Goal: Task Accomplishment & Management: Complete application form

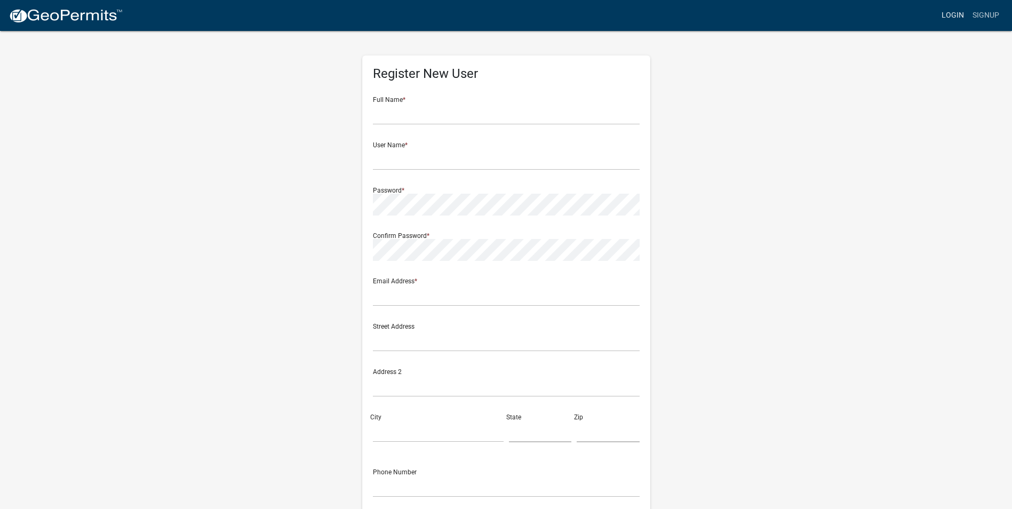
click at [959, 17] on link "Login" at bounding box center [952, 15] width 31 height 20
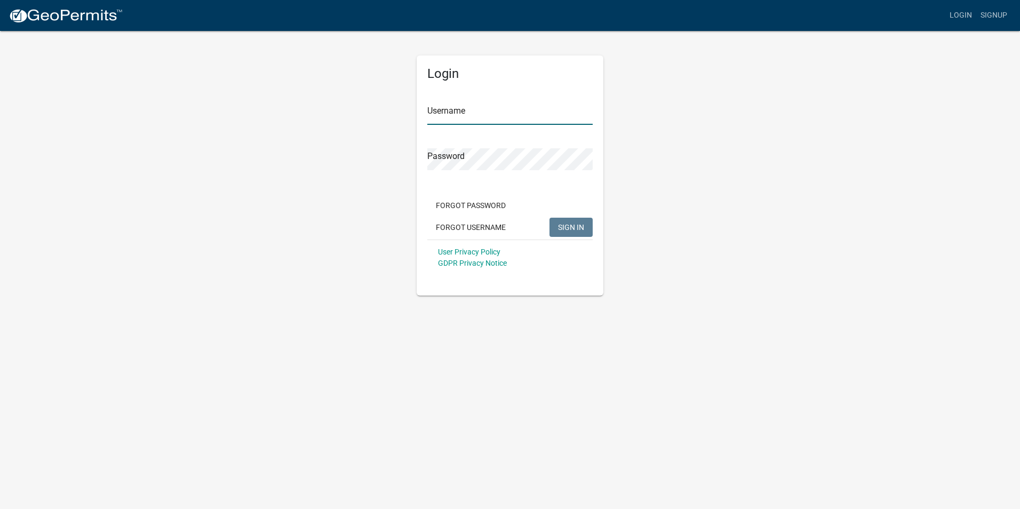
click at [473, 115] on input "Username" at bounding box center [509, 114] width 165 height 22
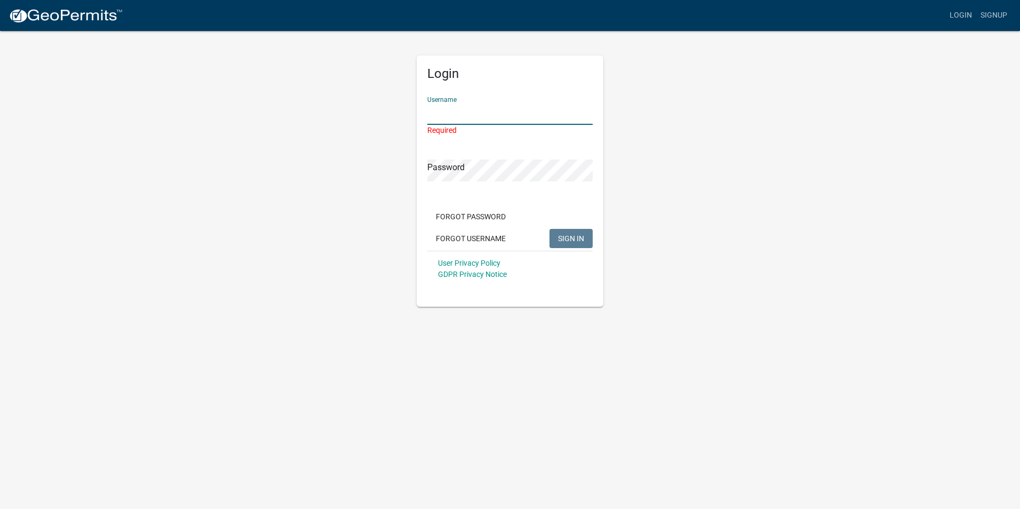
click at [483, 109] on input "Username" at bounding box center [509, 114] width 165 height 22
type input "RKCompliance"
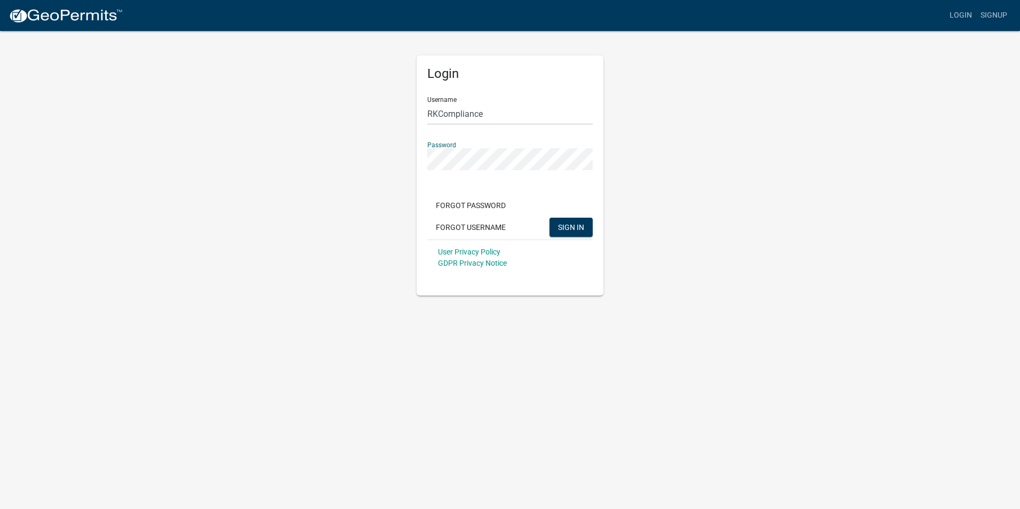
click at [550, 218] on button "SIGN IN" at bounding box center [571, 227] width 43 height 19
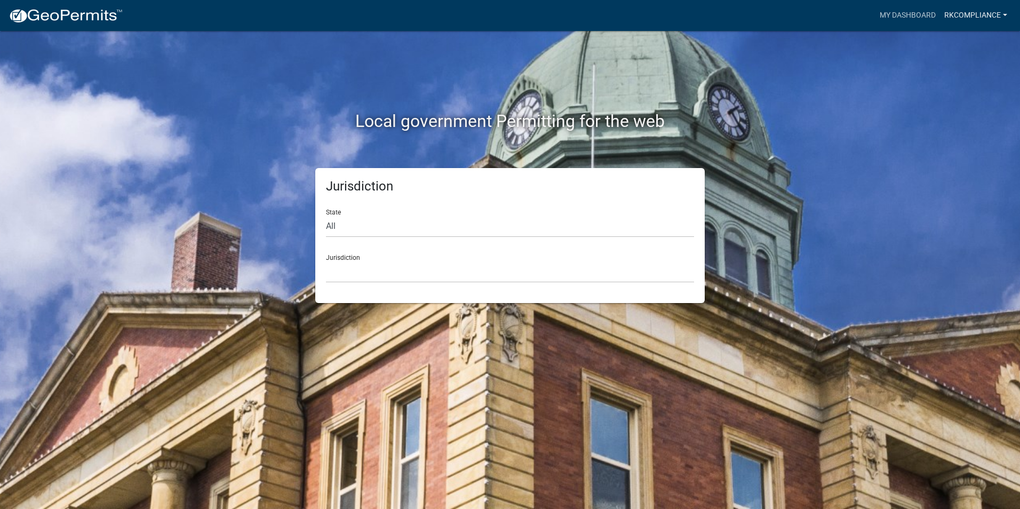
click at [977, 15] on link "RKCompliance" at bounding box center [975, 15] width 71 height 20
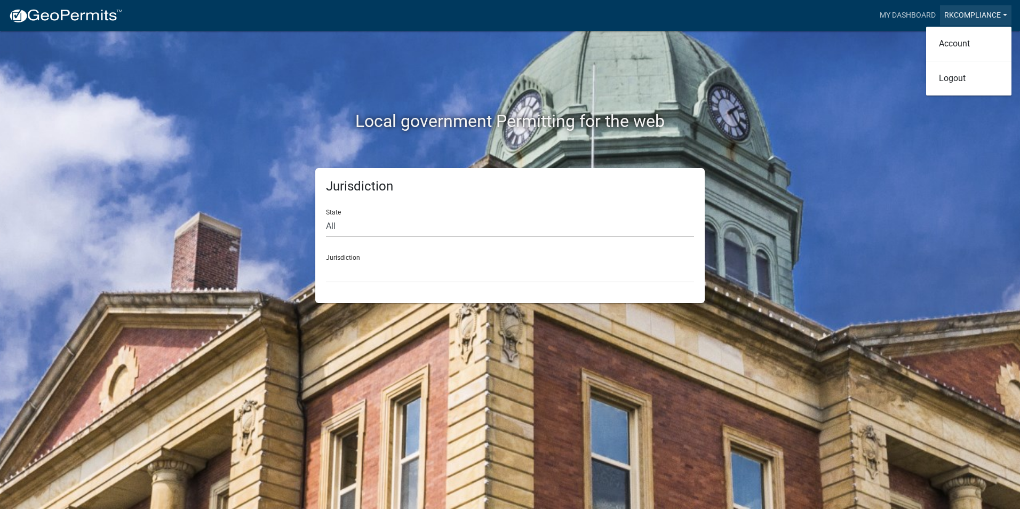
click at [987, 14] on link "RKCompliance" at bounding box center [975, 15] width 71 height 20
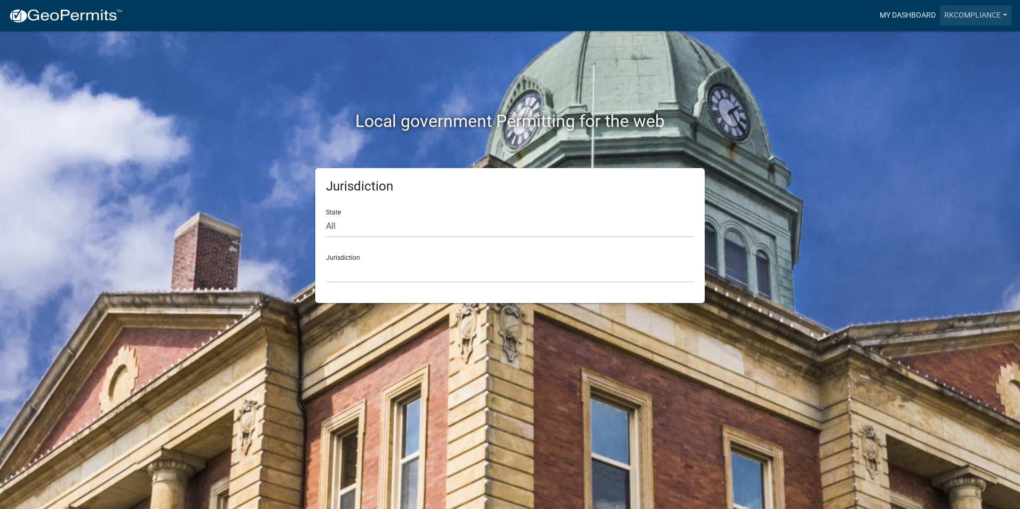
click at [894, 15] on link "My Dashboard" at bounding box center [908, 15] width 65 height 20
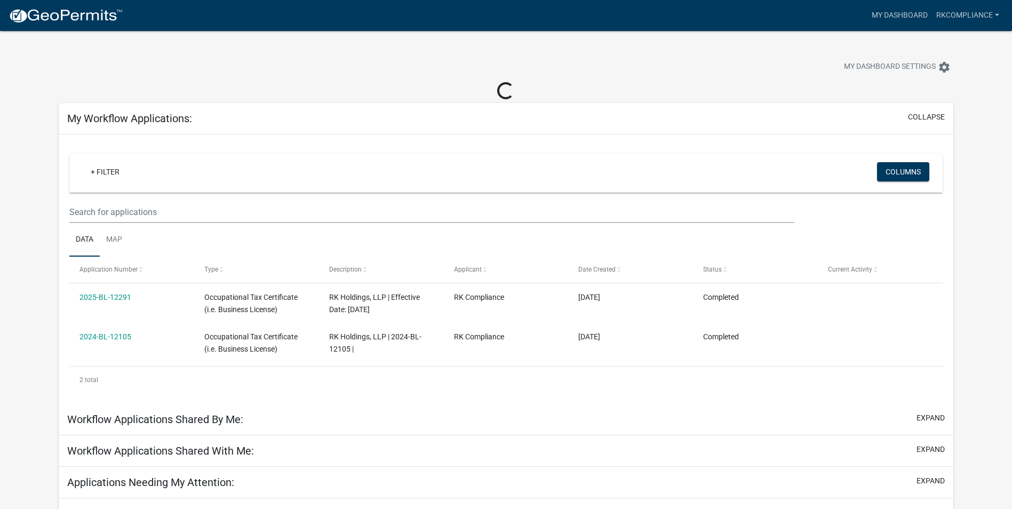
click at [297, 84] on div "Loading..." at bounding box center [506, 91] width 895 height 19
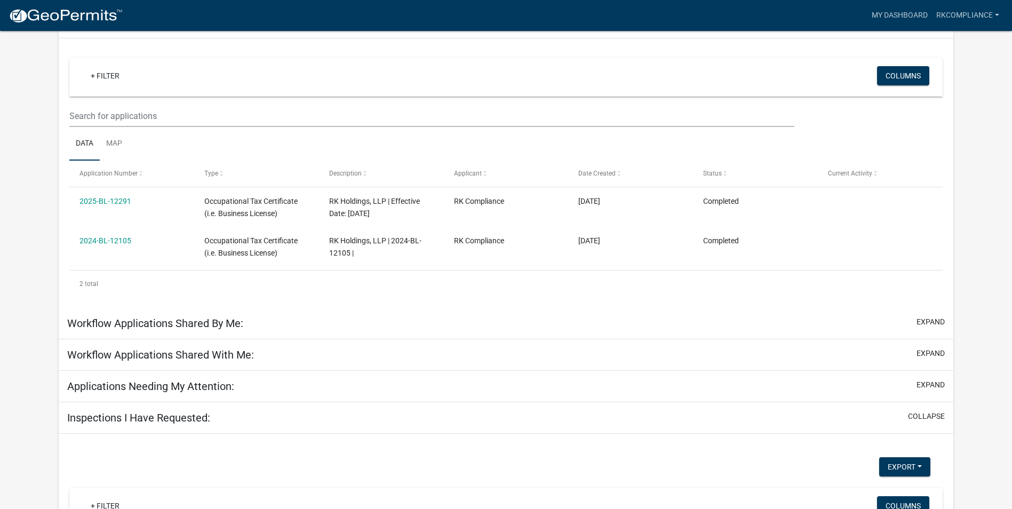
scroll to position [107, 0]
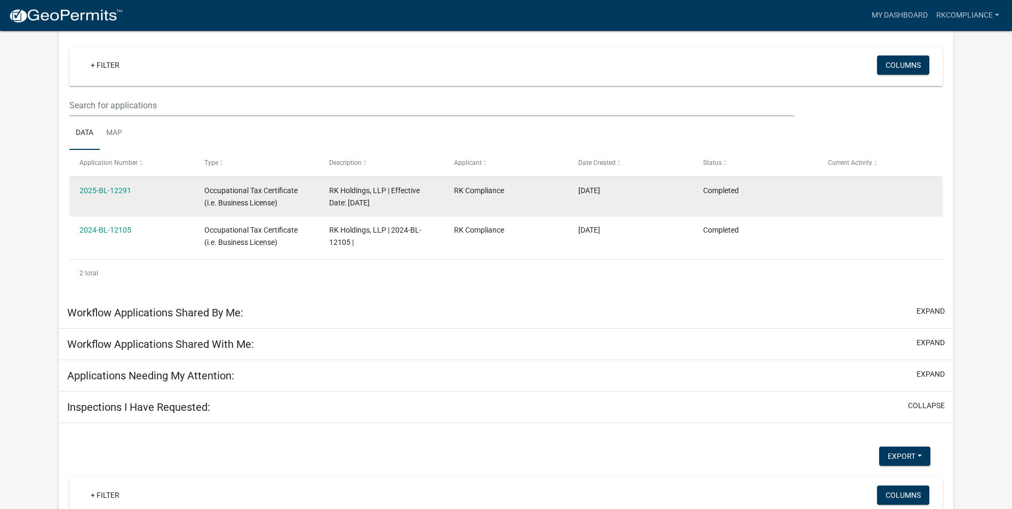
click at [344, 199] on span "RK Holdings, LLP | Effective Date: [DATE]" at bounding box center [374, 196] width 91 height 21
click at [784, 192] on div "Completed" at bounding box center [755, 191] width 104 height 12
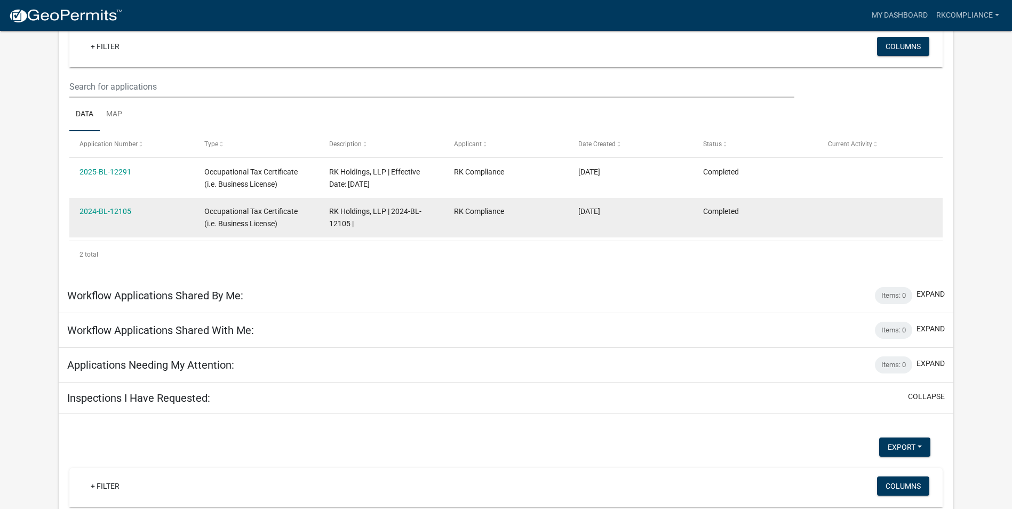
scroll to position [88, 0]
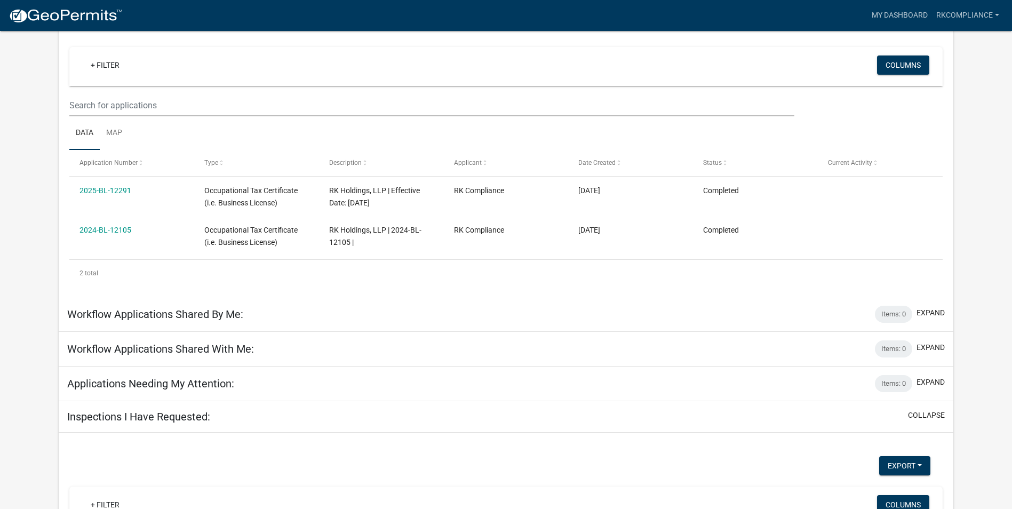
click at [62, 206] on div "+ Filter Columns Data Map Application Number Type Description Applicant Date Cr…" at bounding box center [506, 162] width 895 height 269
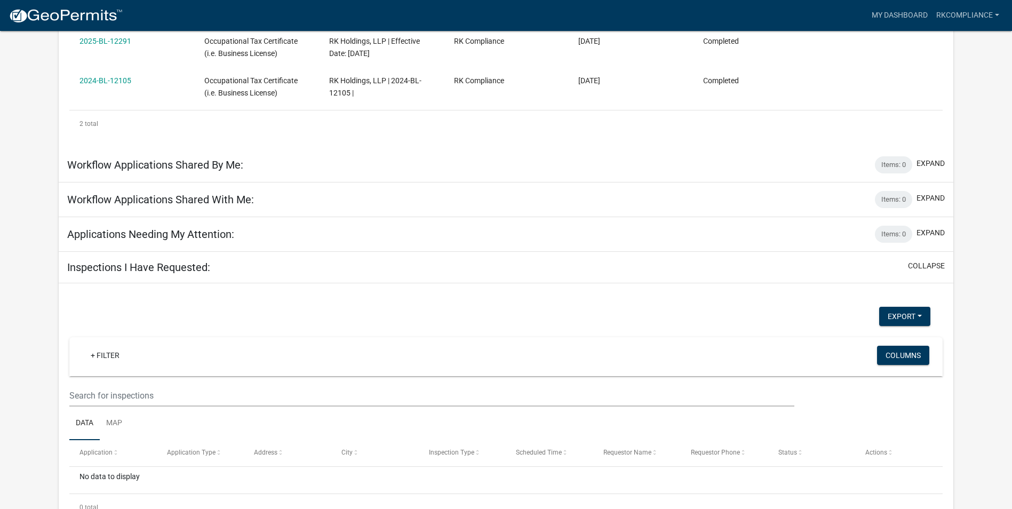
scroll to position [271, 0]
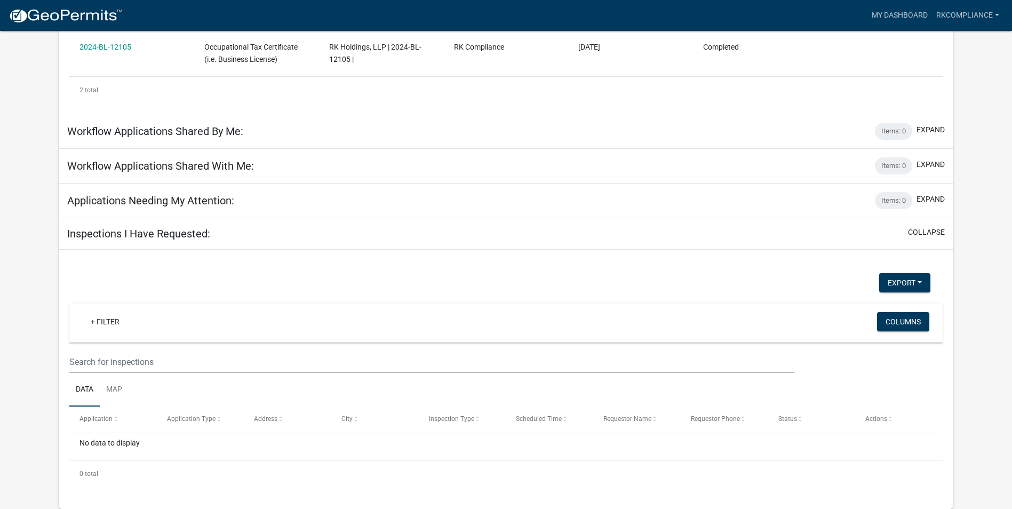
click at [59, 323] on div "Export Excel Format (.xlsx) CSV Format (.csv) + Filter Columns Data Map Applica…" at bounding box center [506, 379] width 895 height 259
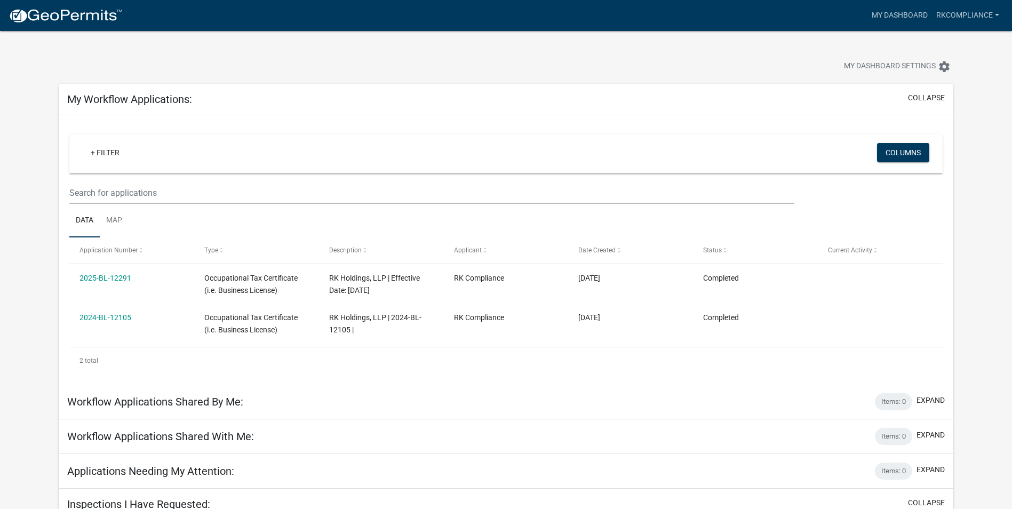
scroll to position [0, 0]
click at [67, 280] on div "+ Filter Columns Data Map Application Number Type Description Applicant Date Cr…" at bounding box center [506, 250] width 895 height 269
click at [64, 253] on div "+ Filter Columns Data Map Application Number Type Description Applicant Date Cr…" at bounding box center [506, 250] width 895 height 269
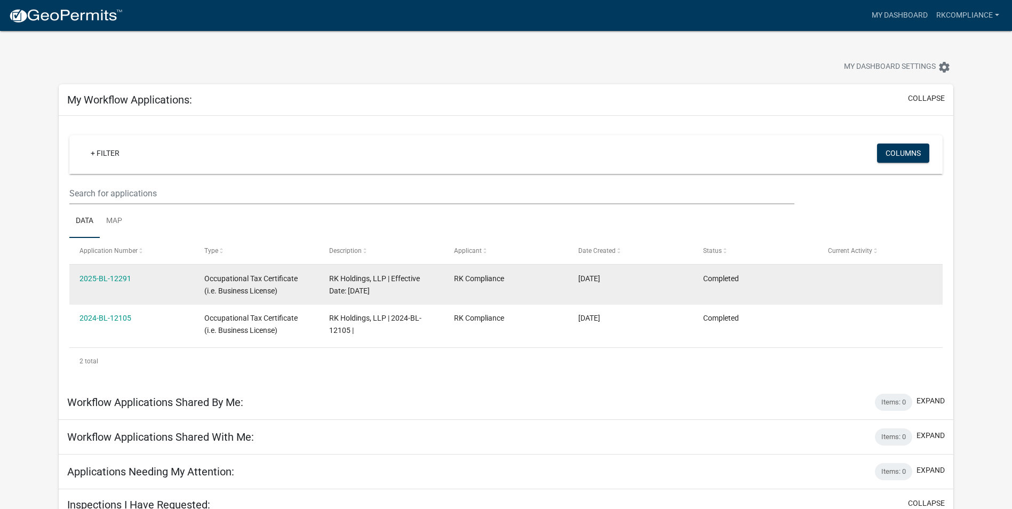
click at [141, 289] on datatable-body-cell "2025-BL-12291" at bounding box center [131, 284] width 125 height 39
click at [174, 278] on div "2025-BL-12291" at bounding box center [131, 279] width 104 height 12
click at [171, 283] on div "2025-BL-12291" at bounding box center [131, 279] width 104 height 12
click at [160, 275] on div "2025-BL-12291" at bounding box center [131, 279] width 104 height 12
click at [117, 276] on link "2025-BL-12291" at bounding box center [105, 278] width 52 height 9
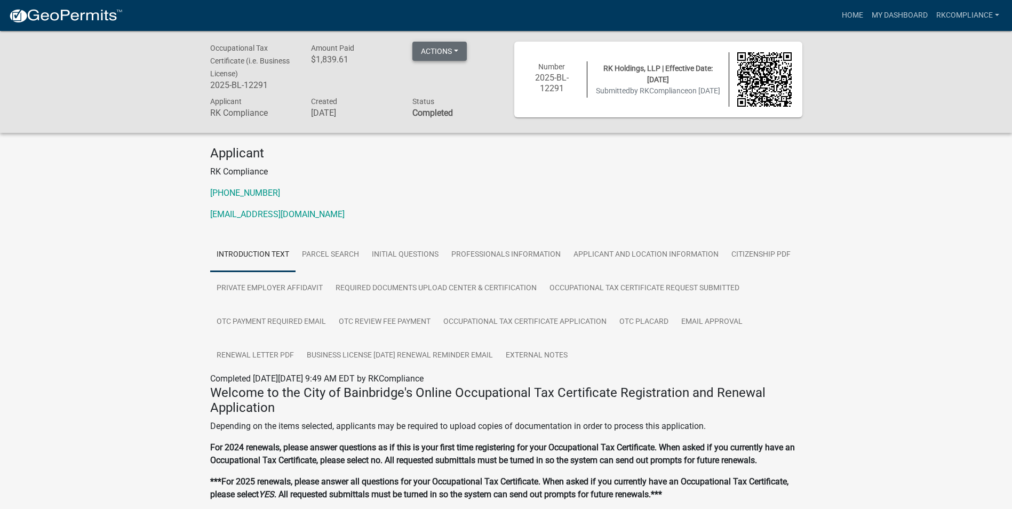
click at [459, 51] on button "Actions" at bounding box center [439, 51] width 54 height 19
click at [720, 211] on p "[EMAIL_ADDRESS][DOMAIN_NAME]" at bounding box center [506, 214] width 592 height 13
click at [766, 227] on div "Applicant RK Compliance [PHONE_NUMBER] [EMAIL_ADDRESS][DOMAIN_NAME]" at bounding box center [506, 188] width 608 height 84
click at [715, 198] on p "[PHONE_NUMBER]" at bounding box center [506, 193] width 592 height 13
click at [170, 251] on div "Occupational Tax Certificate (i.e. Business License) 2025-BL-12291 Amount Paid …" at bounding box center [506, 374] width 1012 height 686
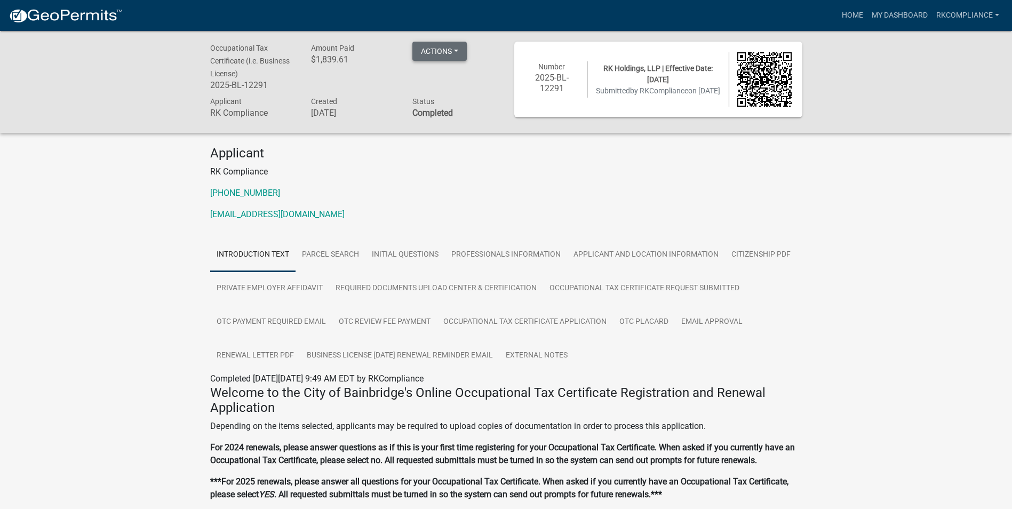
click at [441, 47] on button "Actions" at bounding box center [439, 51] width 54 height 19
click at [896, 237] on div "Occupational Tax Certificate (i.e. Business License) 2025-BL-12291 Amount Paid …" at bounding box center [506, 374] width 1012 height 686
click at [433, 57] on button "Actions" at bounding box center [439, 51] width 54 height 19
click at [432, 131] on link "Renew" at bounding box center [454, 130] width 85 height 26
click at [453, 51] on button "Actions" at bounding box center [439, 51] width 54 height 19
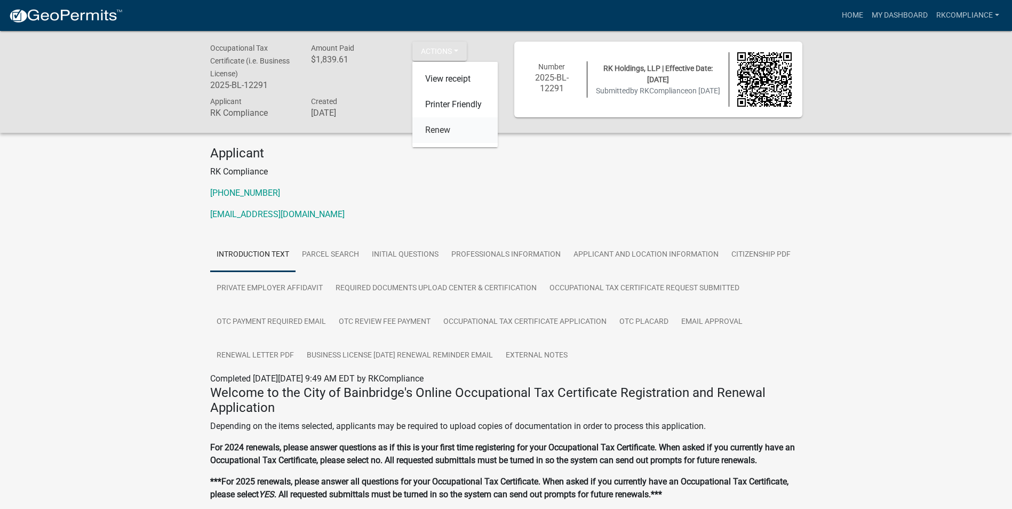
click at [430, 126] on link "Renew" at bounding box center [454, 130] width 85 height 26
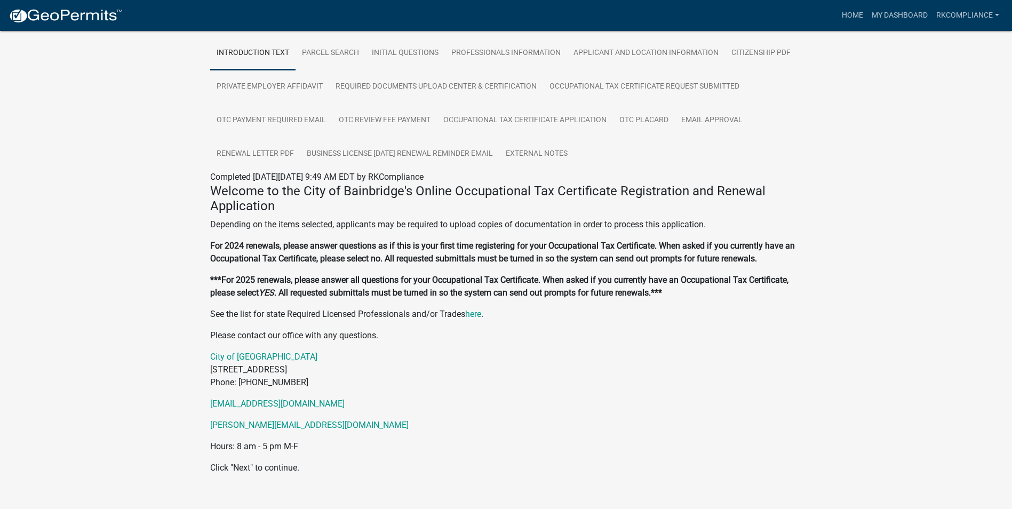
scroll to position [220, 0]
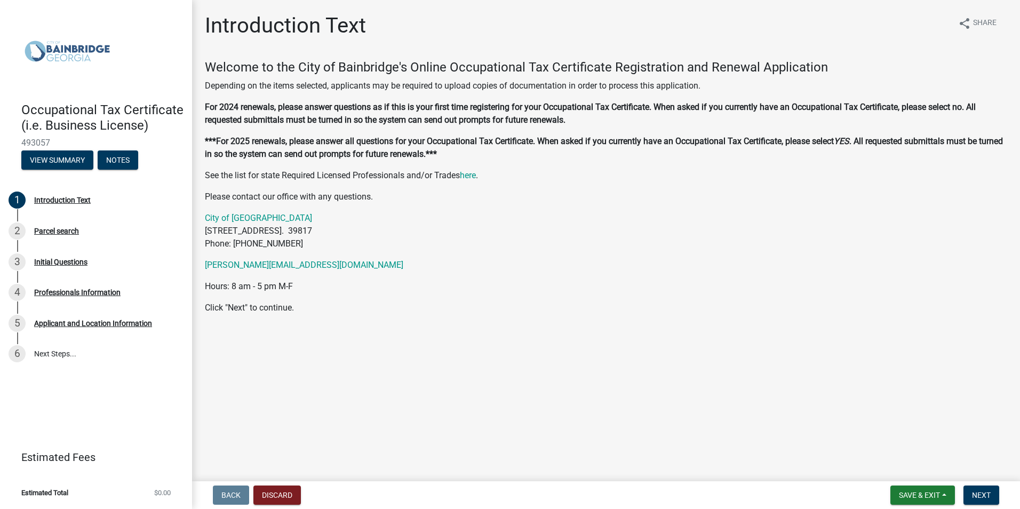
click at [515, 352] on main "Introduction Text share Share Welcome to the City of Bainbridge's Online Occupa…" at bounding box center [606, 238] width 828 height 477
click at [924, 65] on h4 "Welcome to the City of Bainbridge's Online Occupational Tax Certificate Registr…" at bounding box center [606, 67] width 802 height 15
click at [984, 495] on span "Next" at bounding box center [981, 495] width 19 height 9
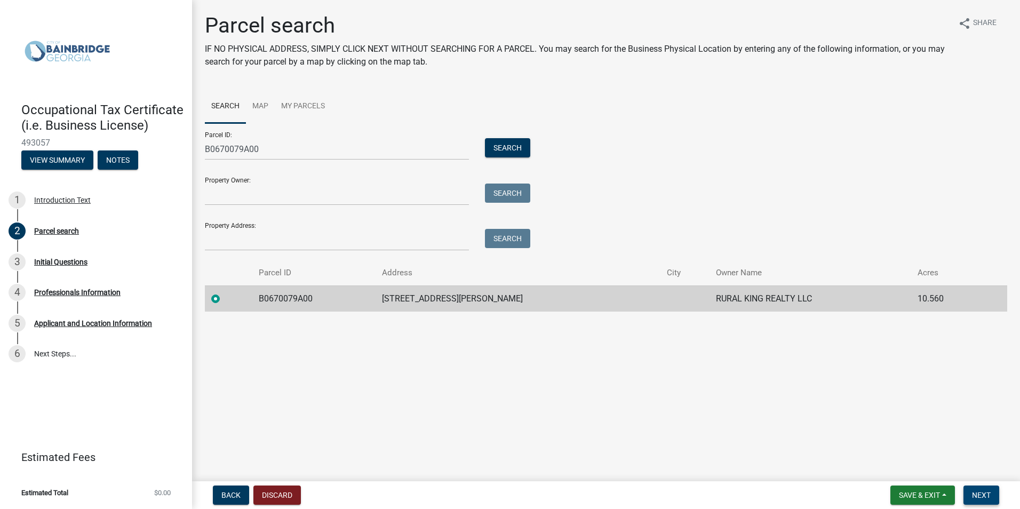
click at [986, 491] on span "Next" at bounding box center [981, 495] width 19 height 9
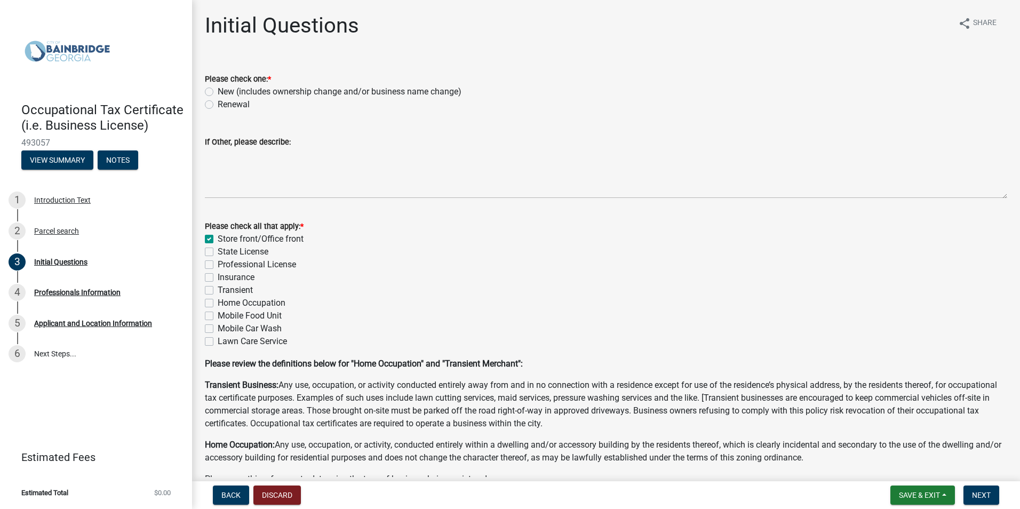
click at [218, 104] on label "Renewal" at bounding box center [234, 104] width 32 height 13
click at [218, 104] on input "Renewal" at bounding box center [221, 101] width 7 height 7
radio input "true"
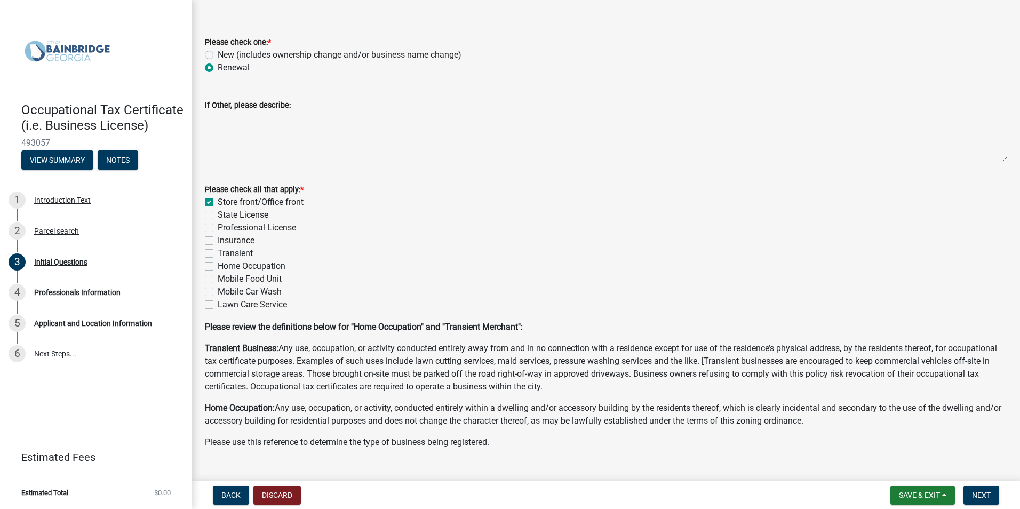
scroll to position [59, 0]
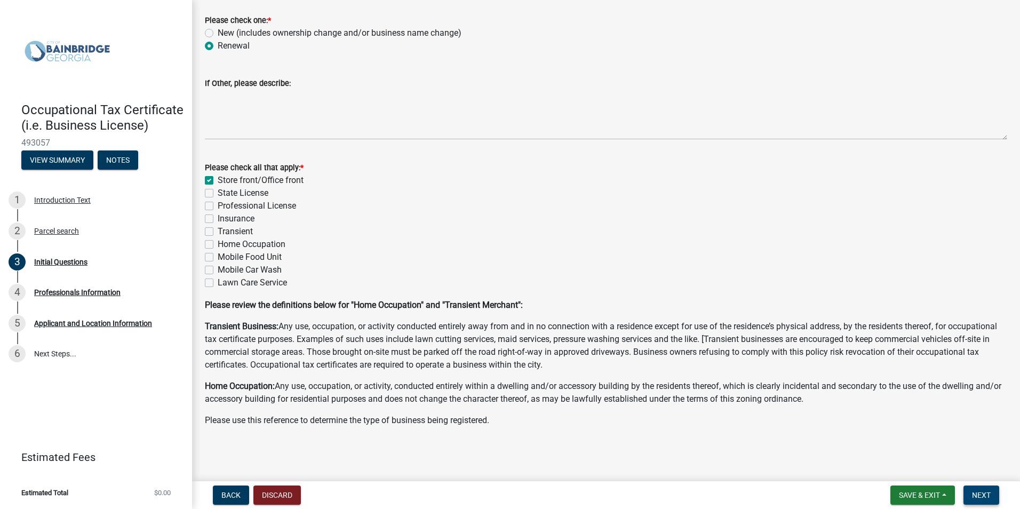
click at [992, 497] on button "Next" at bounding box center [982, 494] width 36 height 19
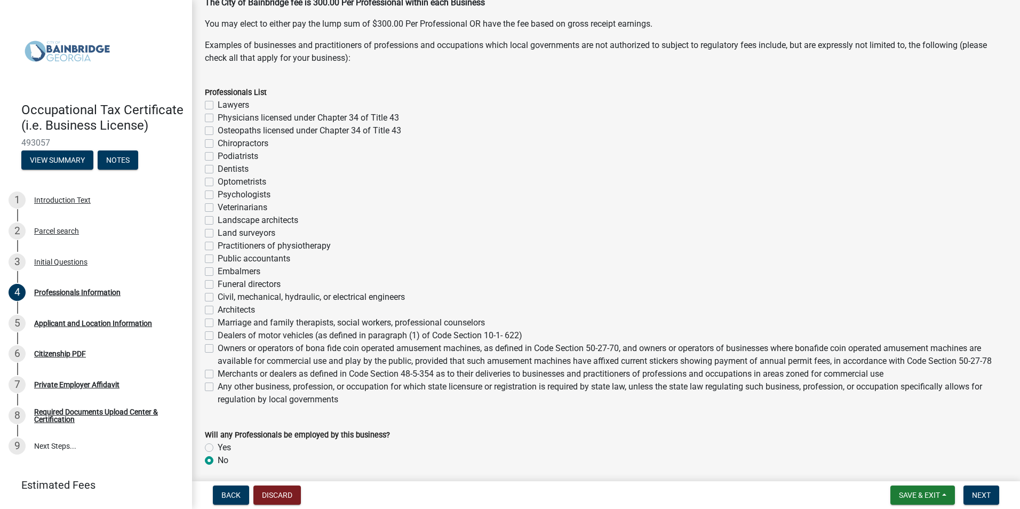
scroll to position [320, 0]
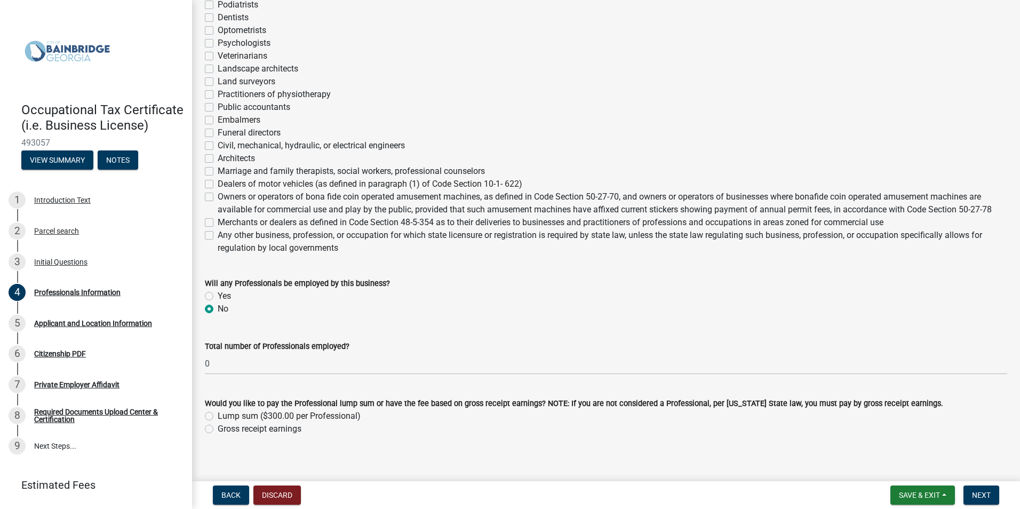
click at [227, 431] on label "Gross receipt earnings" at bounding box center [260, 429] width 84 height 13
click at [225, 429] on input "Gross receipt earnings" at bounding box center [221, 426] width 7 height 7
radio input "true"
drag, startPoint x: 352, startPoint y: 222, endPoint x: 435, endPoint y: 220, distance: 83.2
click at [435, 220] on label "Merchants or dealers as defined in Code Section 48-5-354 as to their deliveries…" at bounding box center [551, 222] width 666 height 13
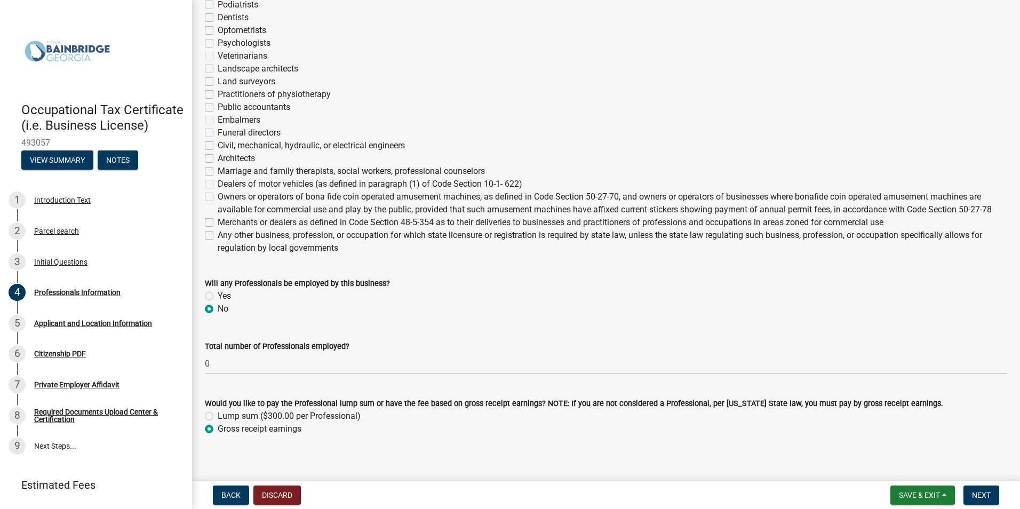
click at [519, 252] on label "Any other business, profession, or occupation for which state licensure or regi…" at bounding box center [613, 242] width 790 height 26
click at [225, 236] on input "Any other business, profession, or occupation for which state licensure or regi…" at bounding box center [221, 232] width 7 height 7
checkbox input "true"
checkbox input "false"
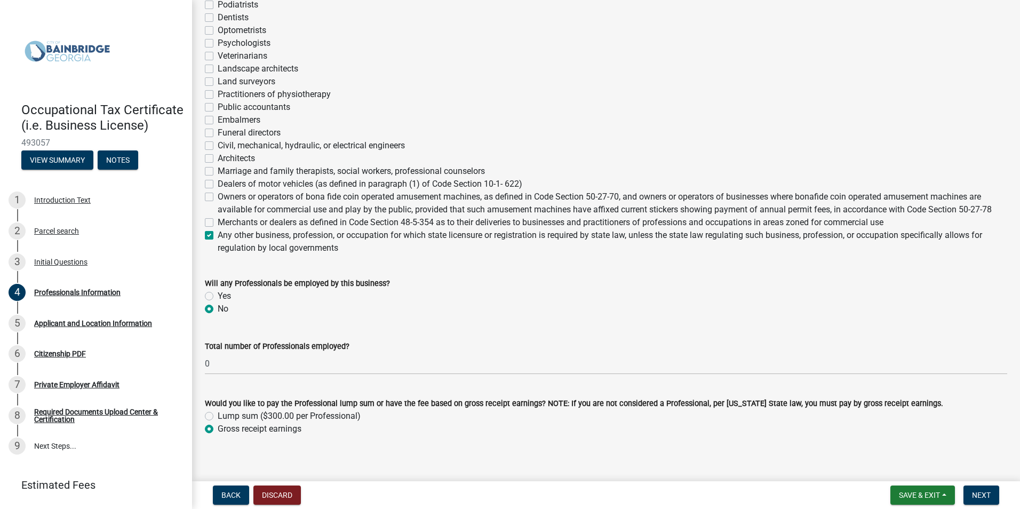
checkbox input "false"
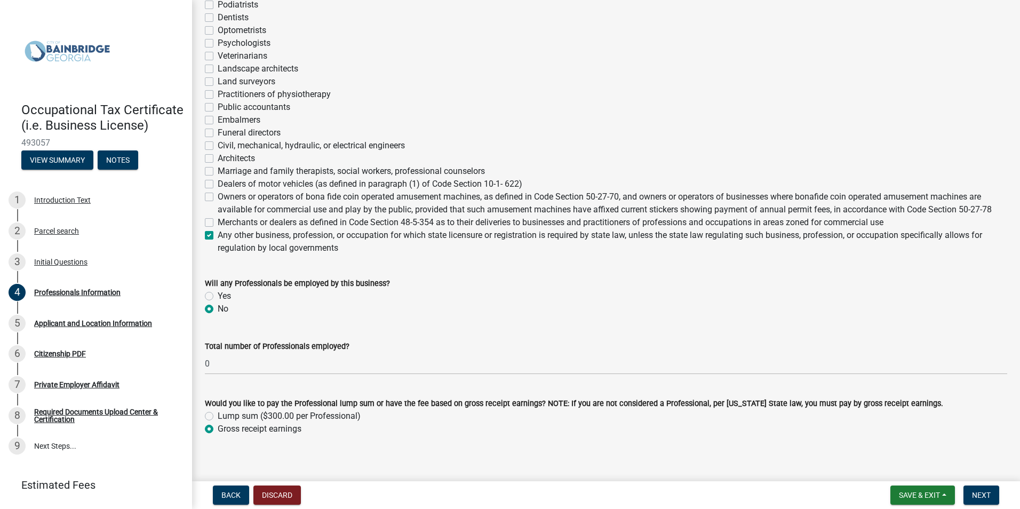
checkbox input "false"
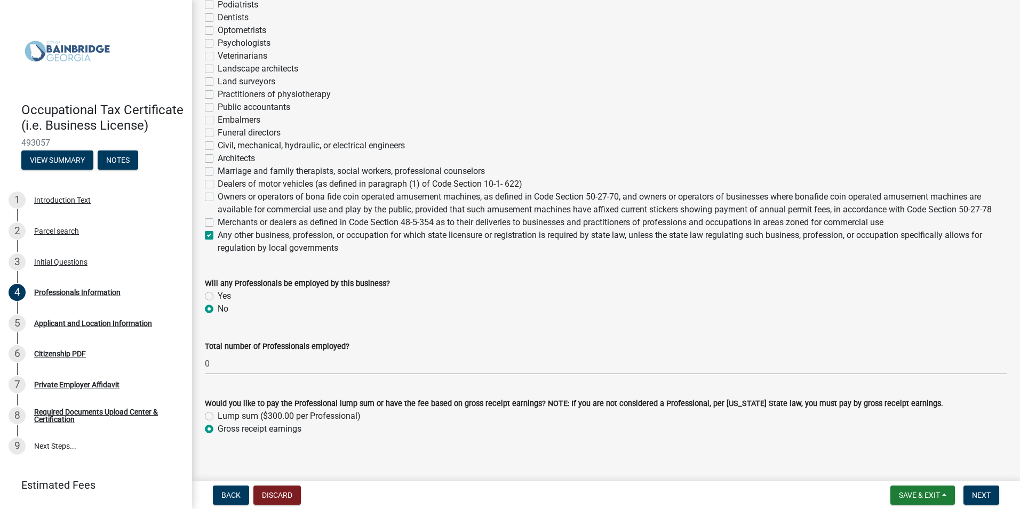
checkbox input "false"
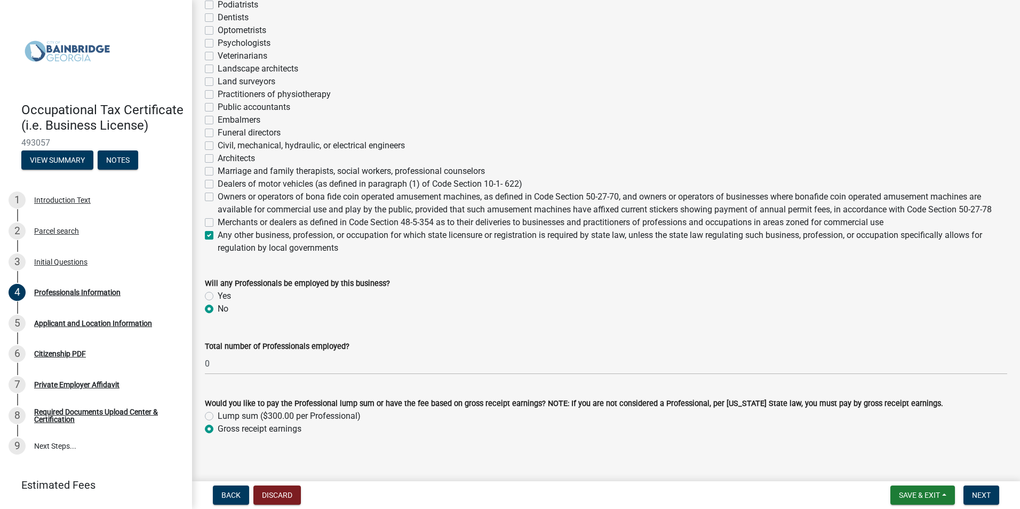
checkbox input "false"
click at [404, 259] on wm-data-entity-input "Professionals List Lawyers Physicians licensed under Chapter 34 of Title 43 Ost…" at bounding box center [606, 93] width 802 height 343
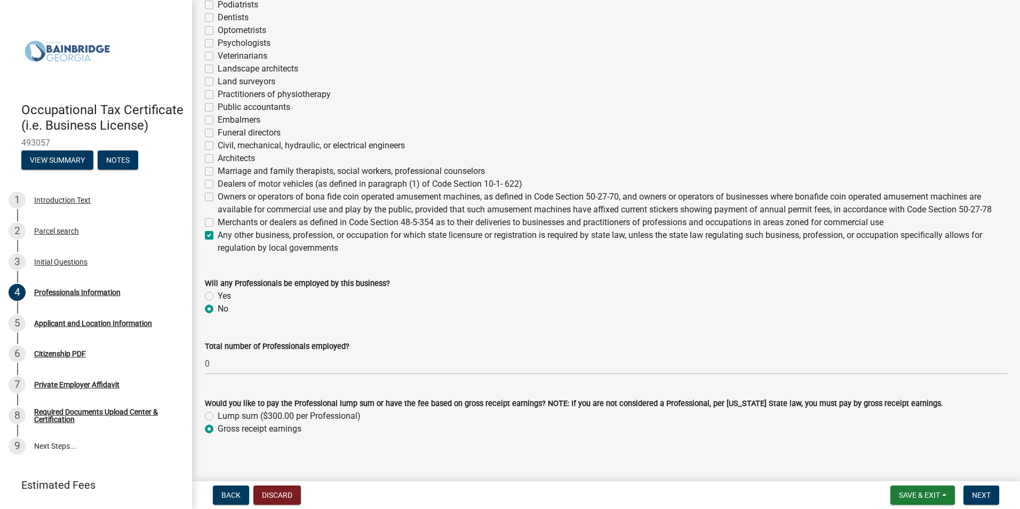
click at [282, 240] on label "Any other business, profession, or occupation for which state licensure or regi…" at bounding box center [613, 242] width 790 height 26
click at [225, 236] on input "Any other business, profession, or occupation for which state licensure or regi…" at bounding box center [221, 232] width 7 height 7
checkbox input "false"
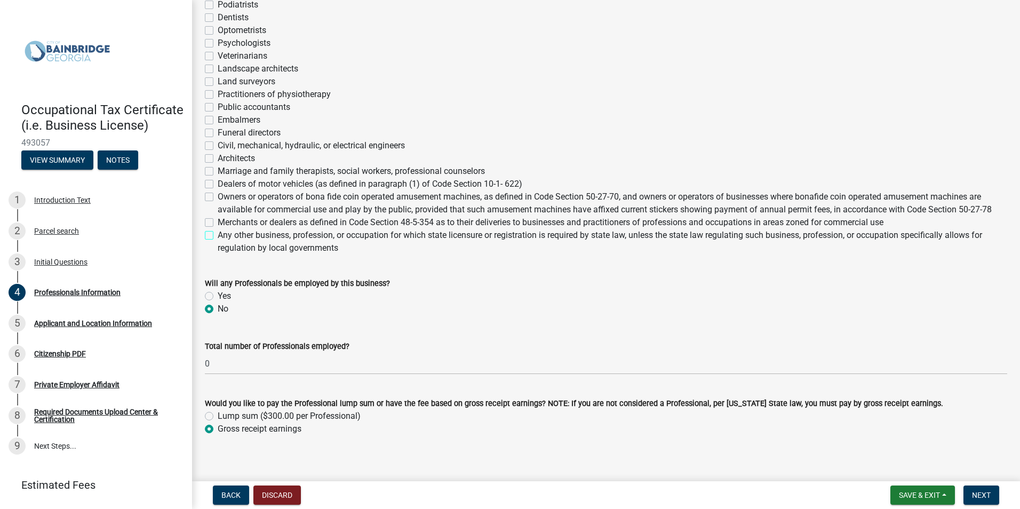
checkbox input "false"
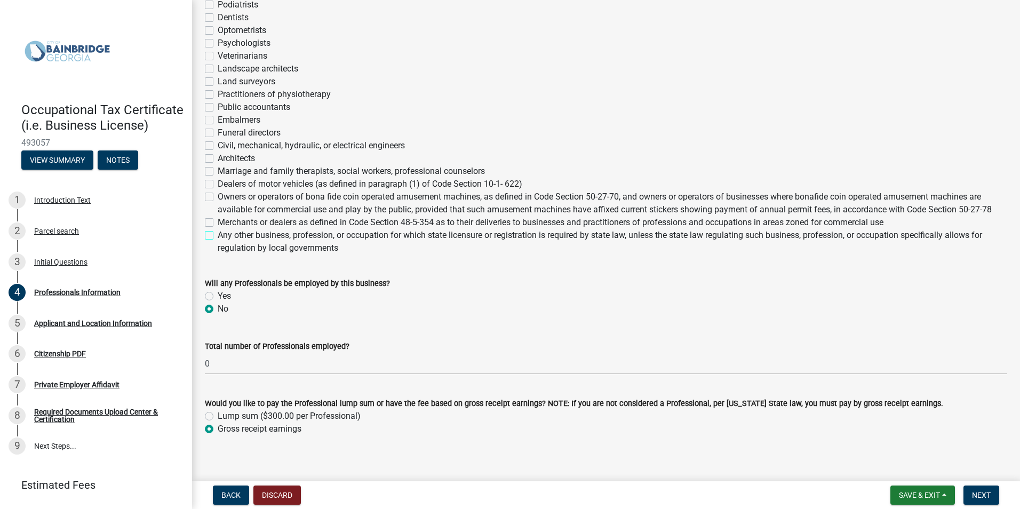
checkbox input "false"
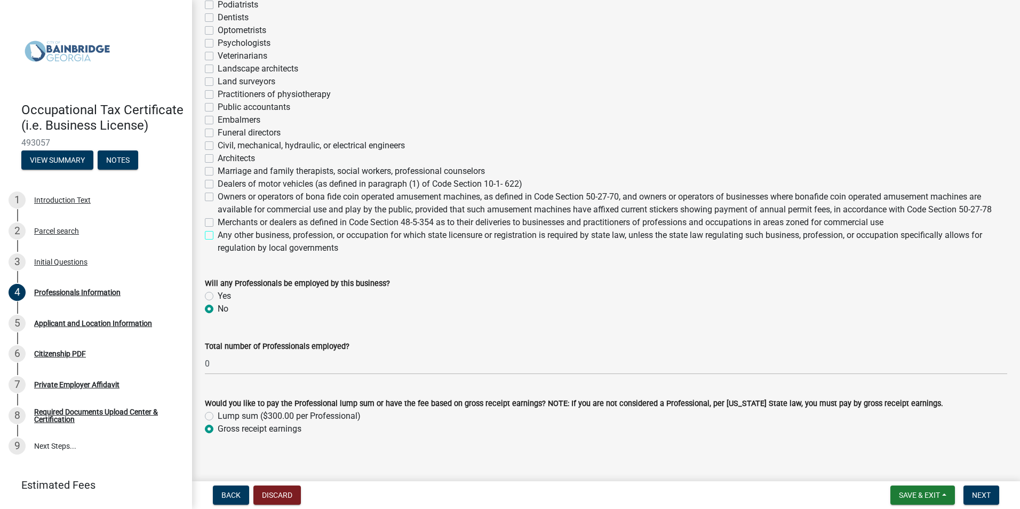
checkbox input "false"
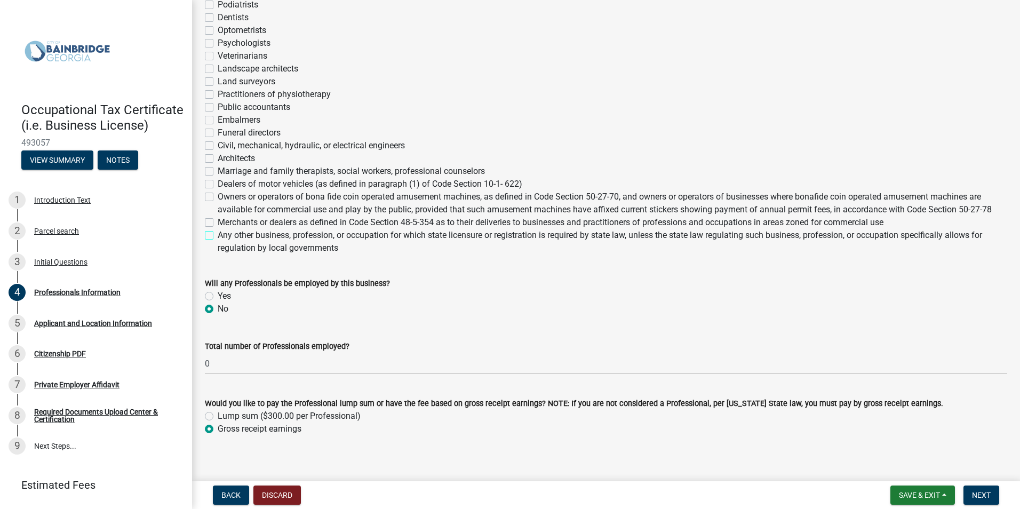
checkbox input "false"
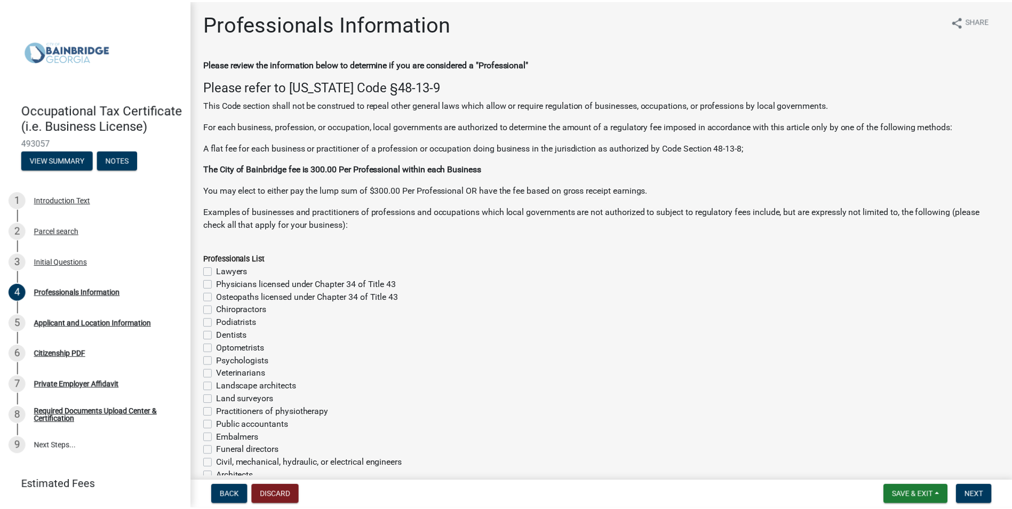
scroll to position [0, 0]
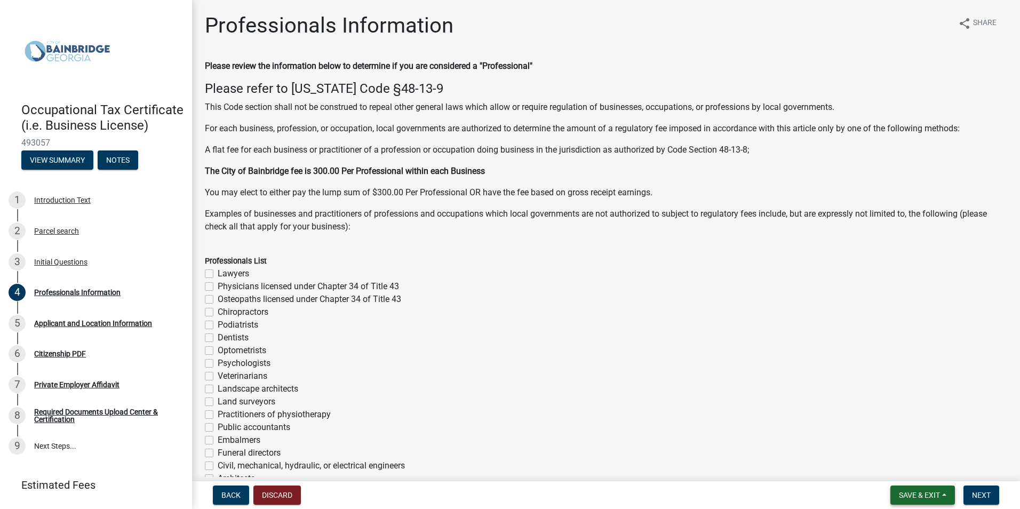
click at [935, 495] on span "Save & Exit" at bounding box center [919, 495] width 41 height 9
click at [898, 466] on button "Save & Exit" at bounding box center [912, 468] width 85 height 26
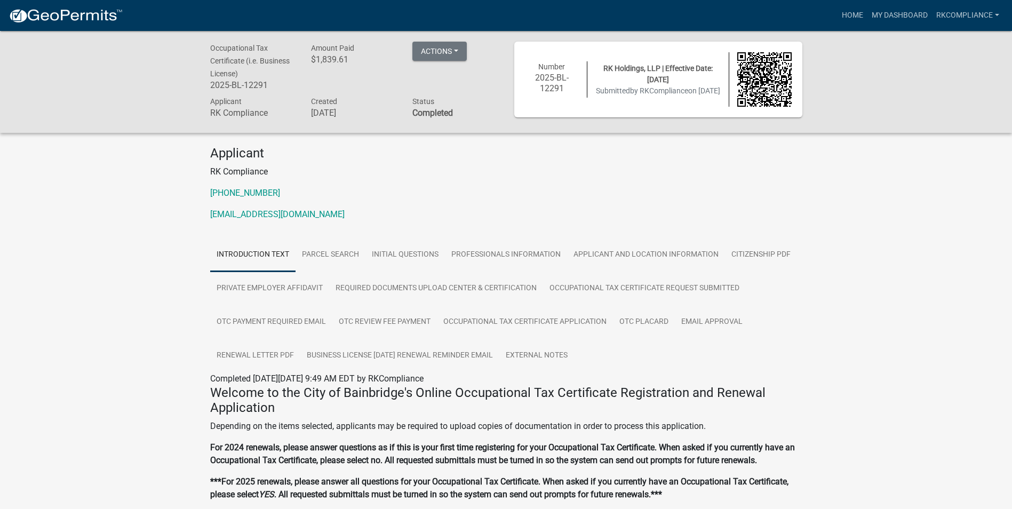
click at [934, 61] on div "Occupational Tax Certificate (i.e. Business License) 2025-BL-12291 Amount Paid …" at bounding box center [506, 81] width 1012 height 101
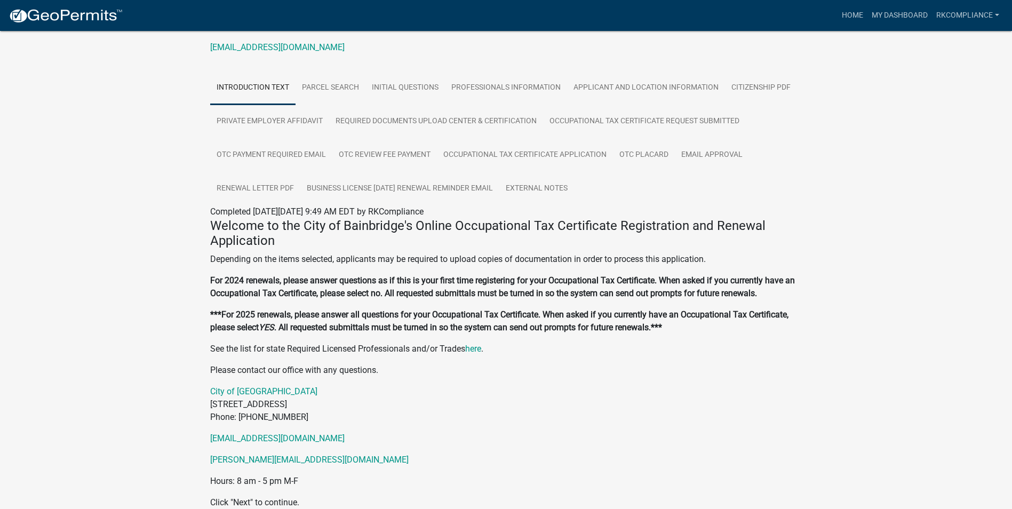
scroll to position [7, 0]
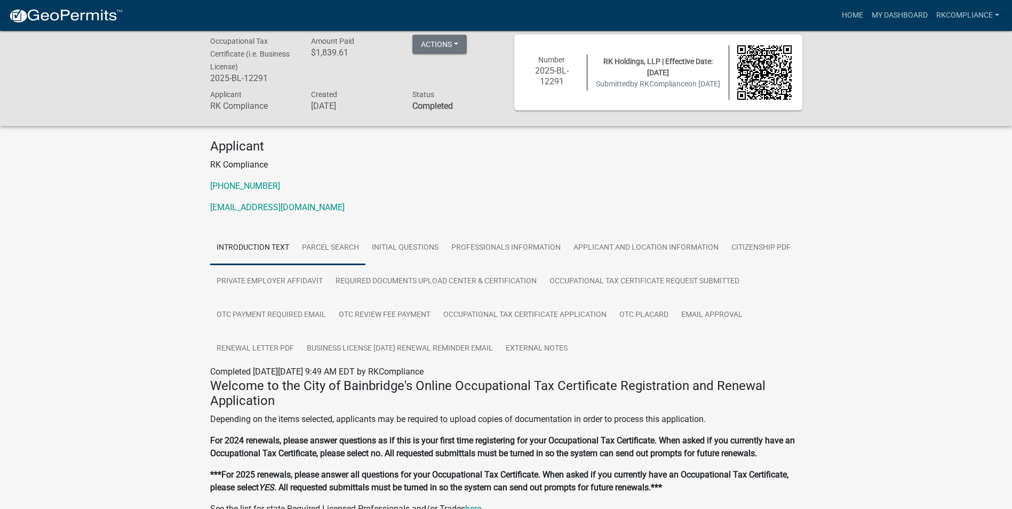
click at [331, 254] on link "Parcel search" at bounding box center [331, 248] width 70 height 34
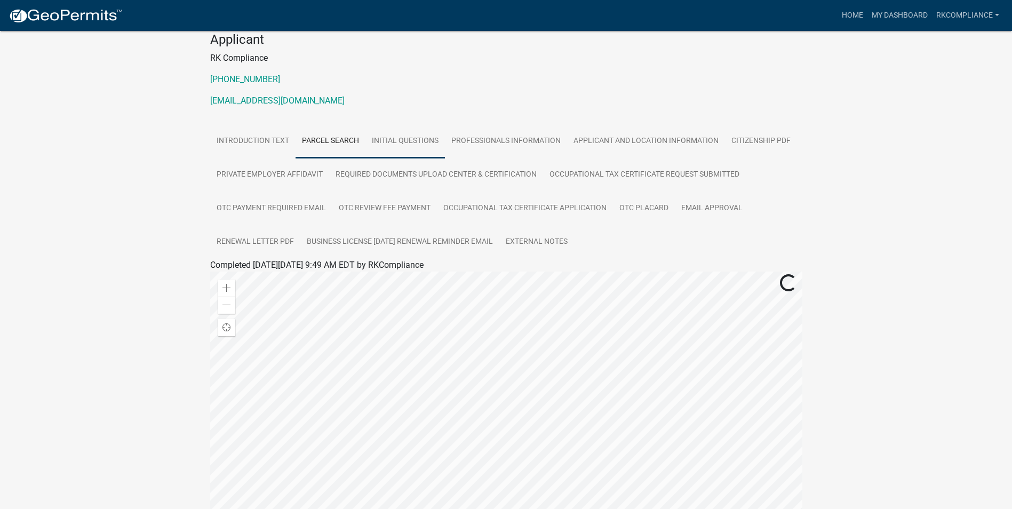
click at [422, 140] on link "Initial Questions" at bounding box center [404, 141] width 79 height 34
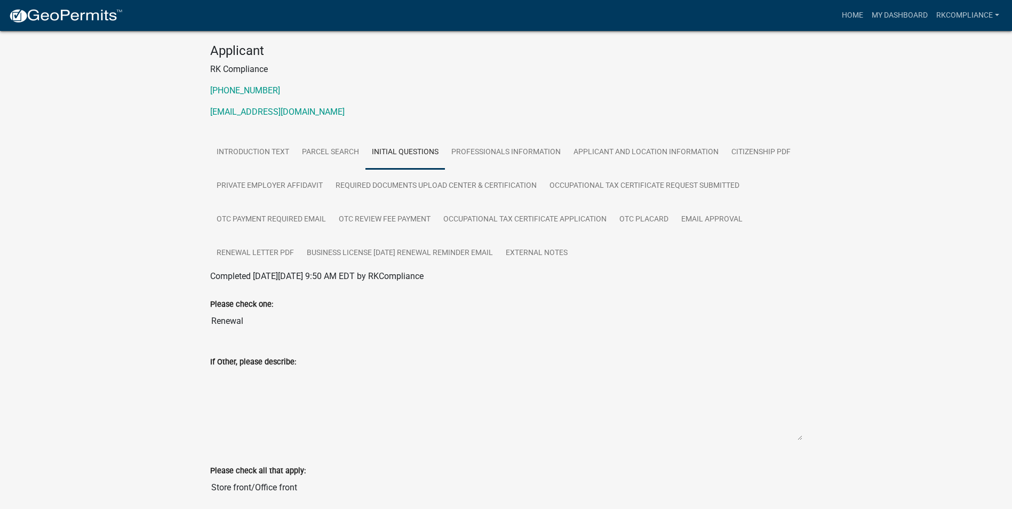
scroll to position [0, 0]
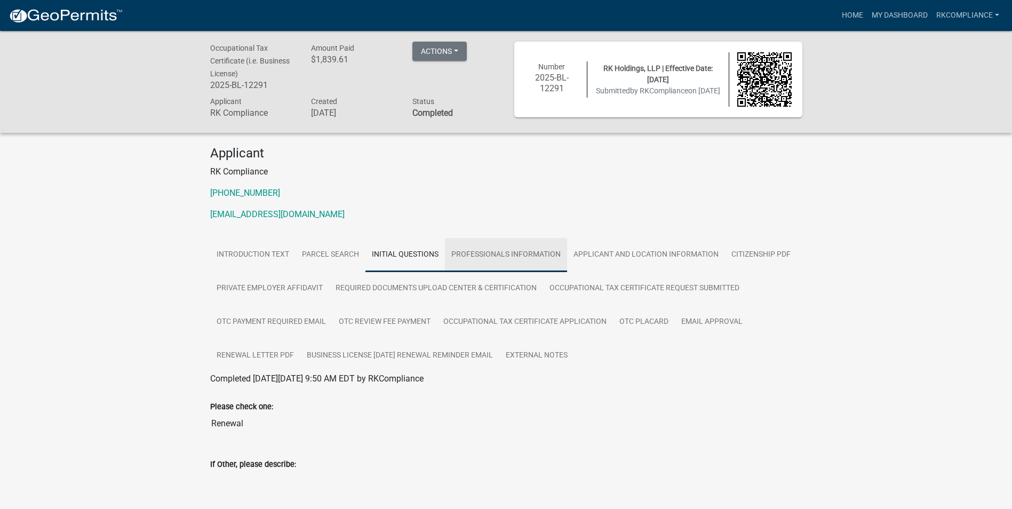
click at [518, 251] on link "Professionals Information" at bounding box center [506, 255] width 122 height 34
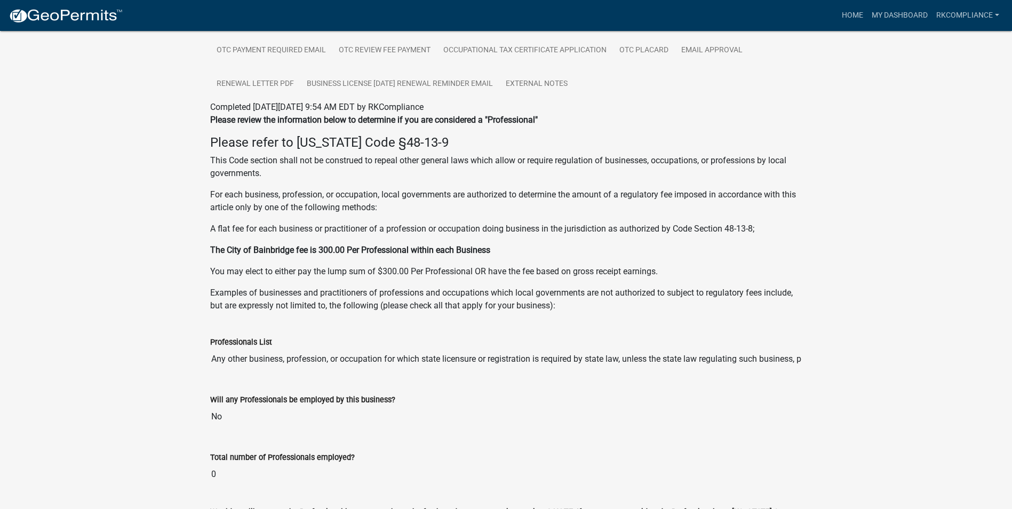
scroll to position [364, 0]
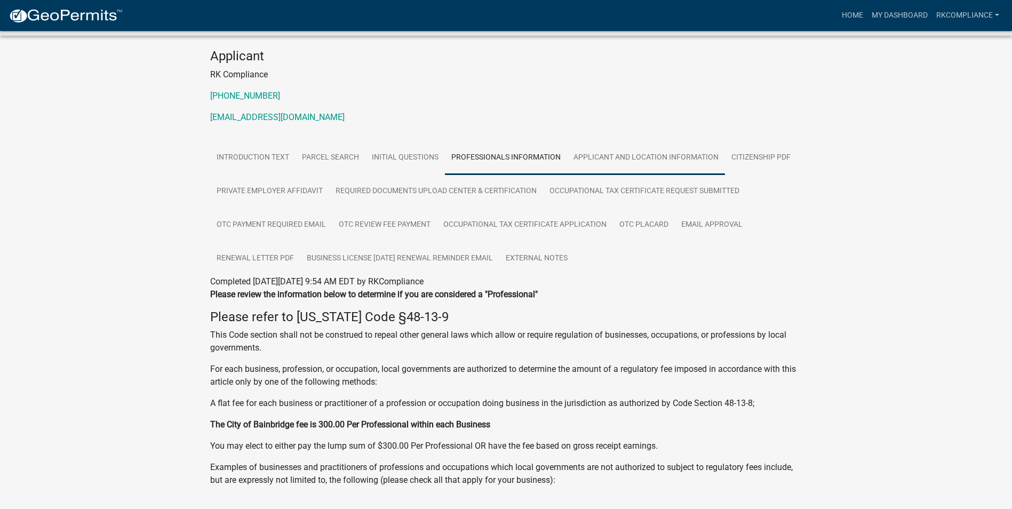
click at [643, 150] on link "Applicant and Location Information" at bounding box center [646, 158] width 158 height 34
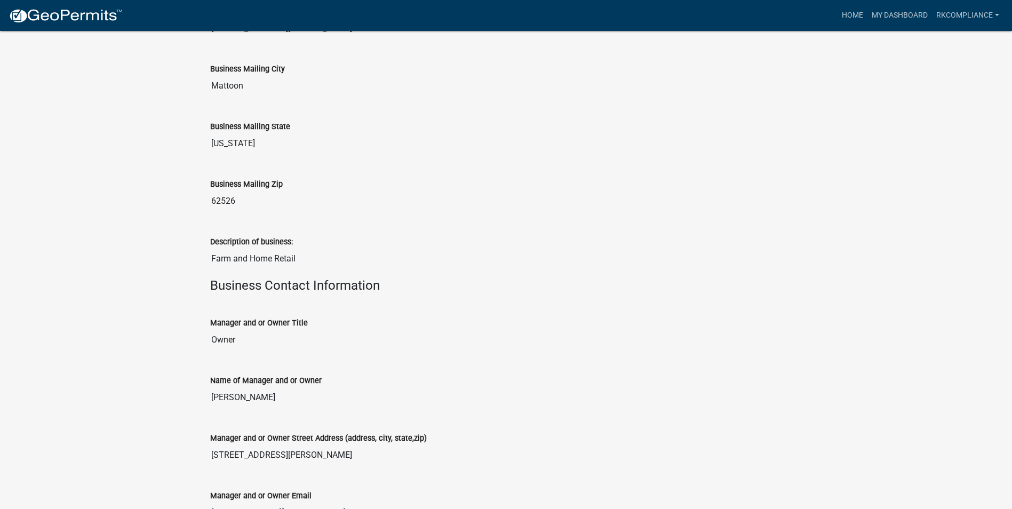
scroll to position [511, 0]
drag, startPoint x: 212, startPoint y: 199, endPoint x: 245, endPoint y: 200, distance: 33.6
click at [245, 200] on input "62526" at bounding box center [506, 200] width 592 height 21
drag, startPoint x: 245, startPoint y: 200, endPoint x: 166, endPoint y: 257, distance: 97.9
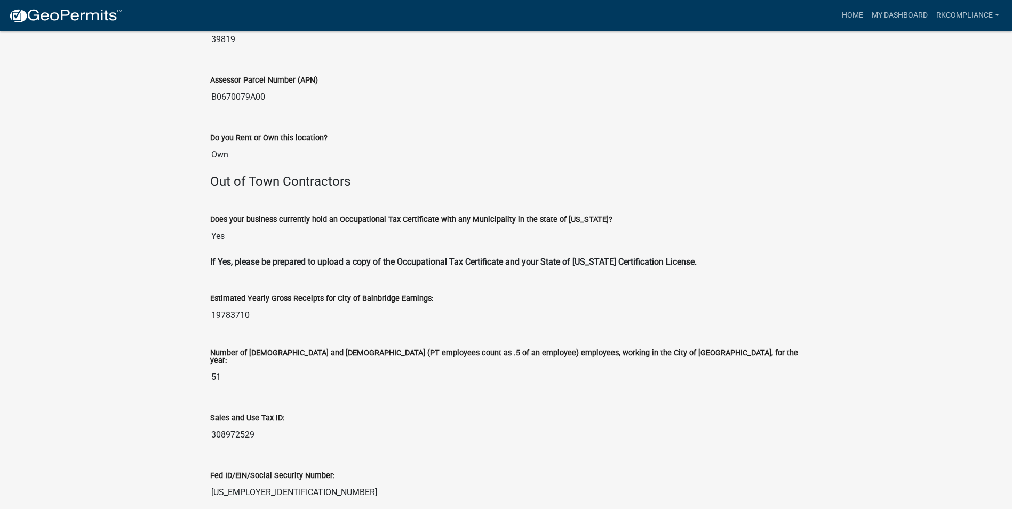
scroll to position [1418, 0]
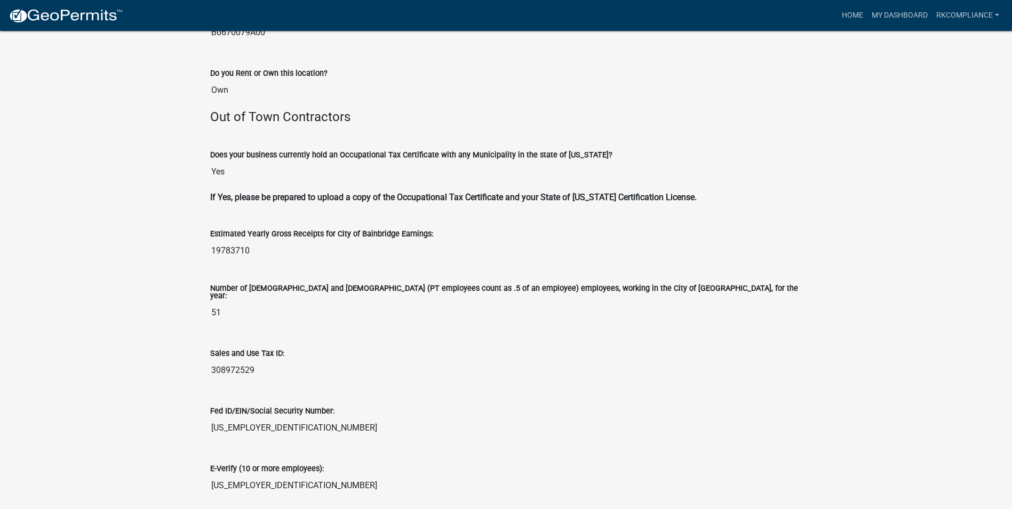
drag, startPoint x: 254, startPoint y: 252, endPoint x: 220, endPoint y: 251, distance: 34.7
click at [220, 251] on input "19783710" at bounding box center [506, 250] width 592 height 21
drag, startPoint x: 220, startPoint y: 251, endPoint x: 185, endPoint y: 255, distance: 35.4
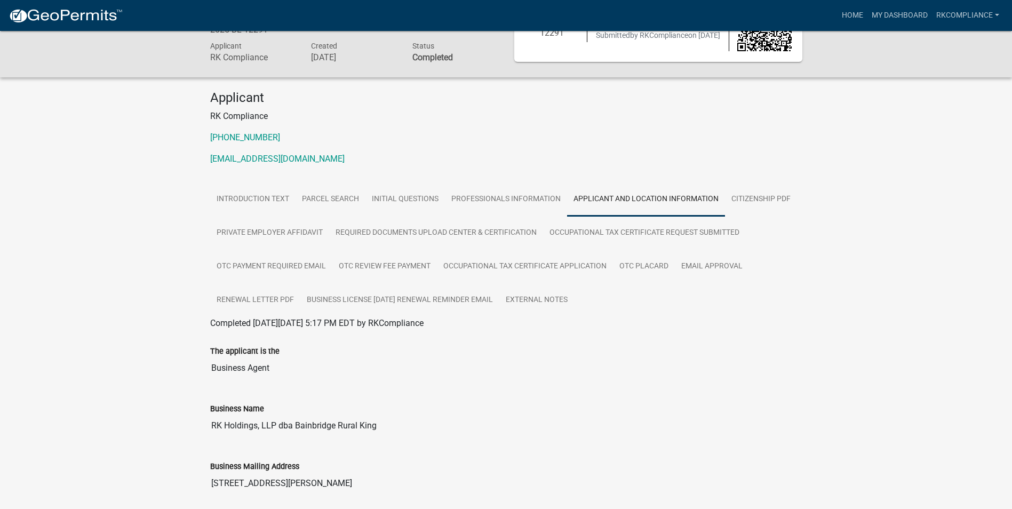
scroll to position [0, 0]
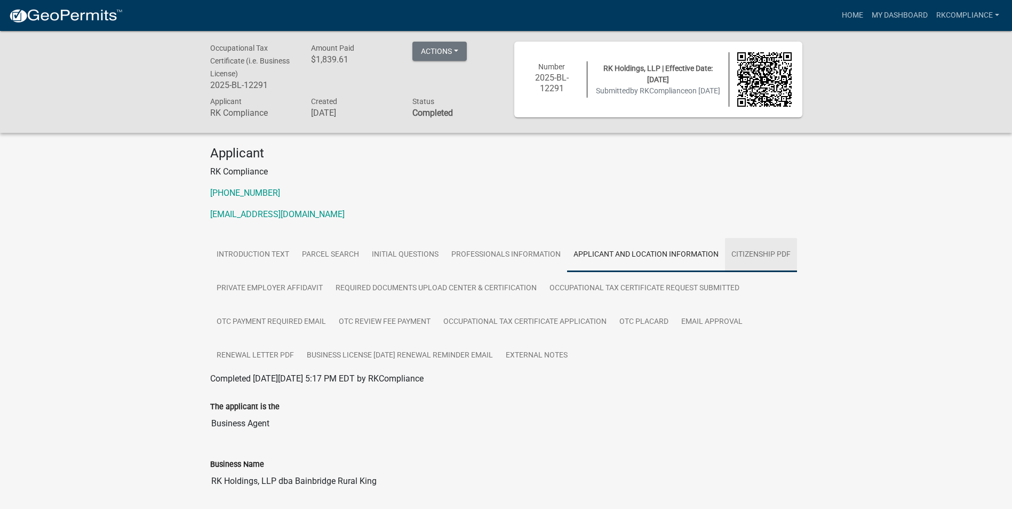
click at [753, 257] on link "Citizenship PDF" at bounding box center [761, 255] width 72 height 34
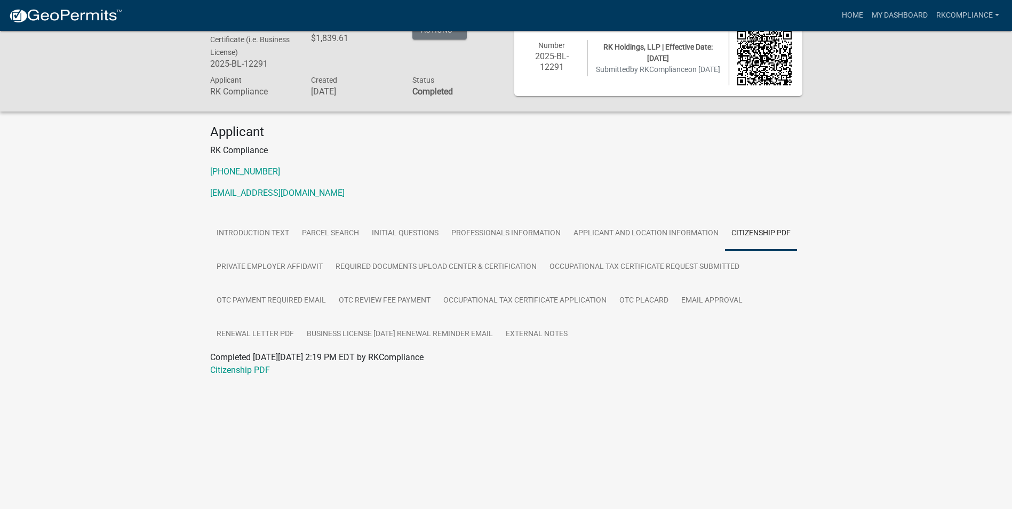
scroll to position [31, 0]
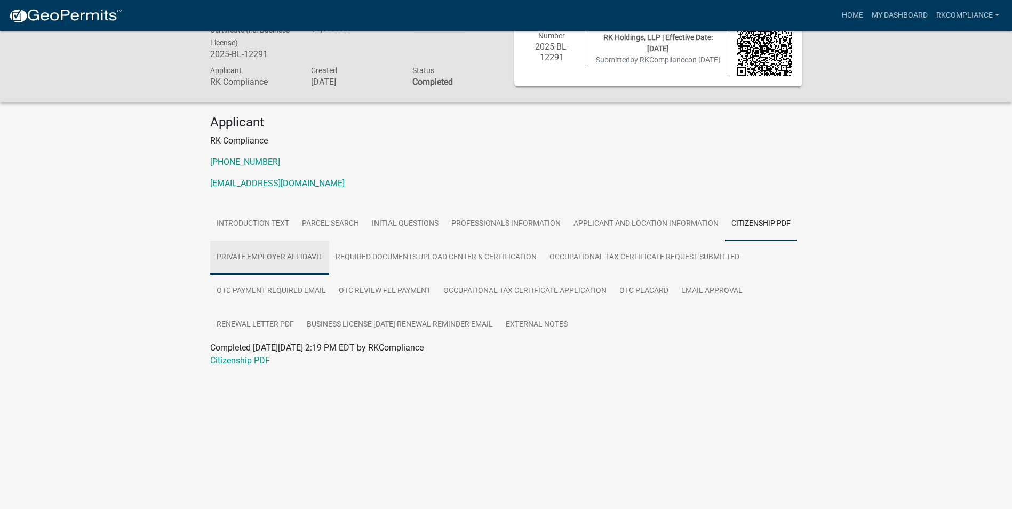
click at [273, 265] on link "Private Employer Affidavit" at bounding box center [269, 258] width 119 height 34
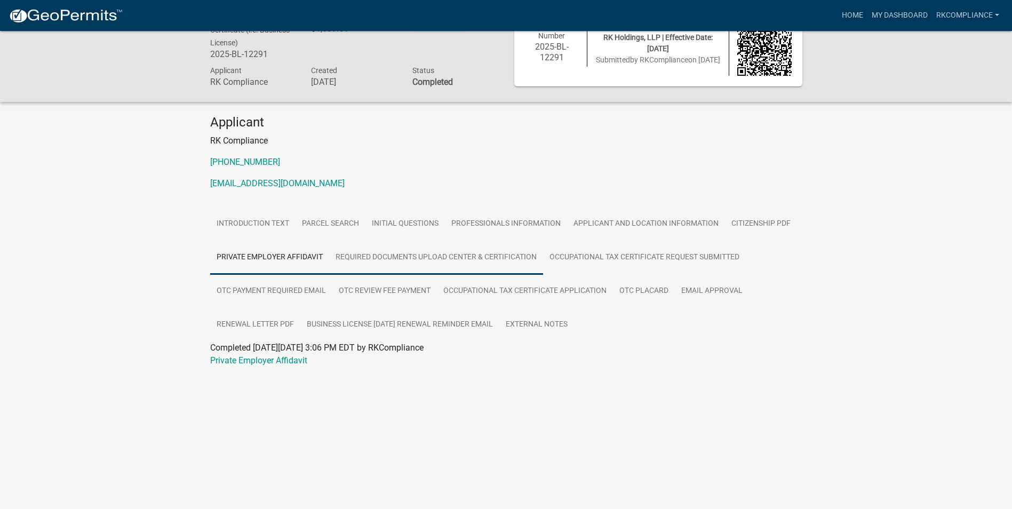
drag, startPoint x: 468, startPoint y: 251, endPoint x: 490, endPoint y: 243, distance: 23.3
click at [468, 252] on link "Required Documents Upload Center & Certification" at bounding box center [436, 258] width 214 height 34
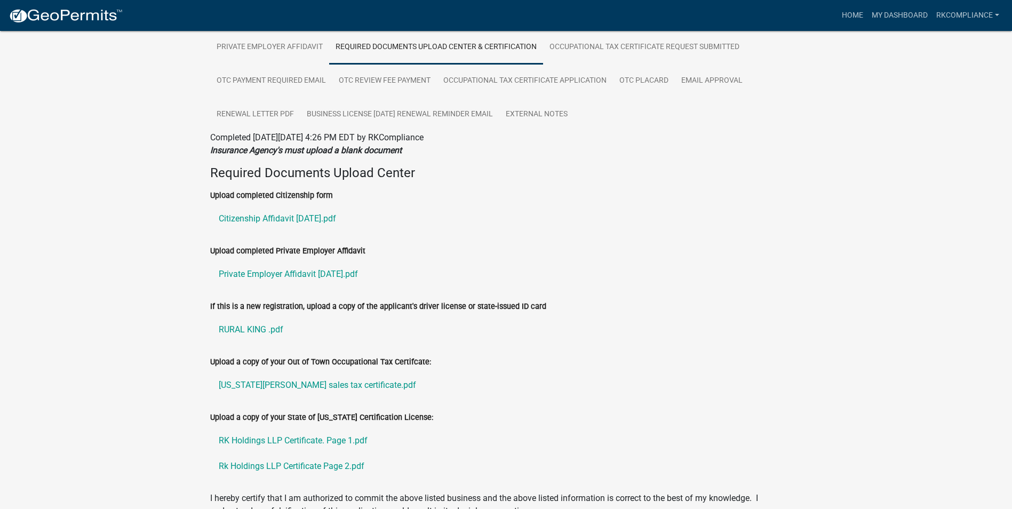
scroll to position [298, 0]
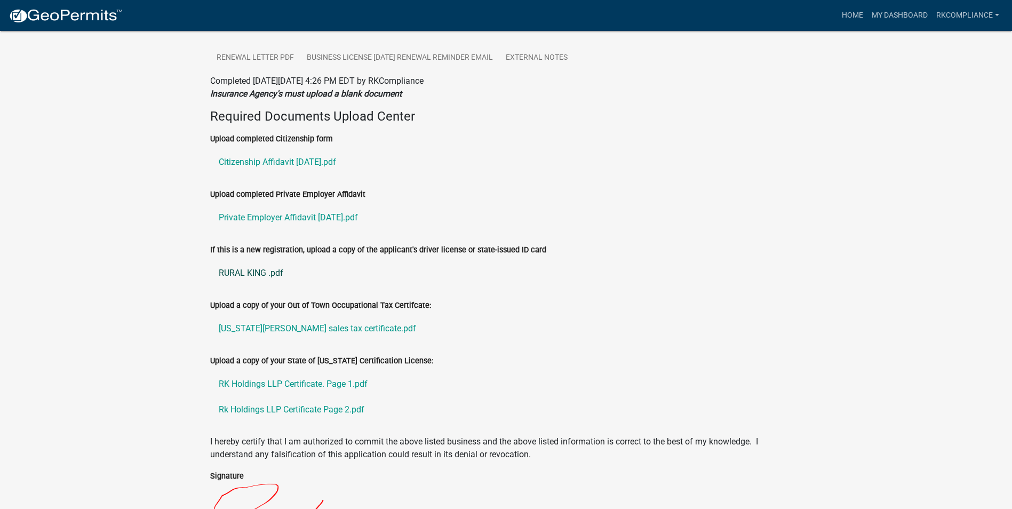
click at [242, 271] on link "RURAL KING .pdf" at bounding box center [506, 273] width 592 height 26
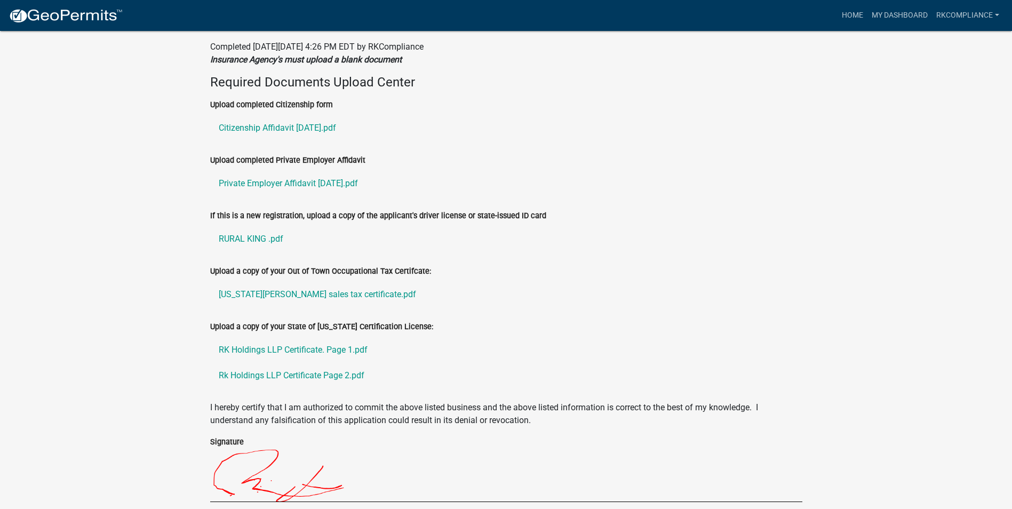
scroll to position [351, 0]
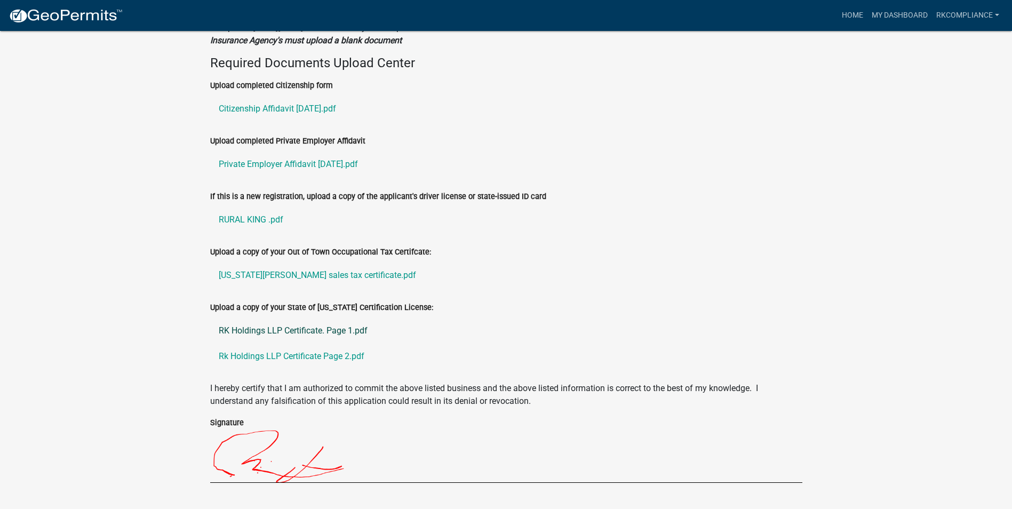
click at [314, 328] on link "RK Holdings LLP Certificate. Page 1.pdf" at bounding box center [506, 331] width 592 height 26
click at [261, 356] on link "Rk Holdings LLP Certificate Page 2.pdf" at bounding box center [506, 357] width 592 height 26
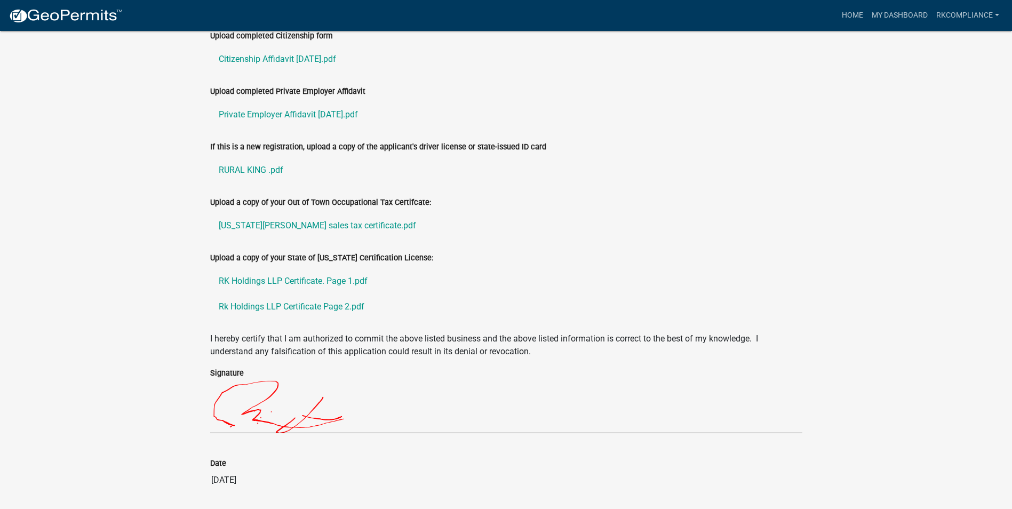
scroll to position [383, 0]
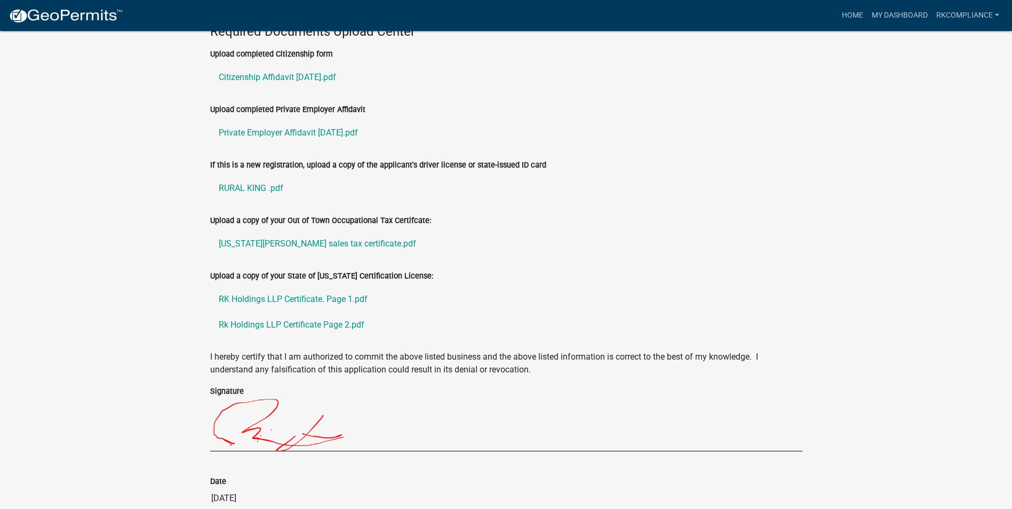
click at [200, 362] on div "Occupational Tax Certificate (i.e. Business License) 2025-BL-12291 Amount Paid …" at bounding box center [506, 98] width 1012 height 901
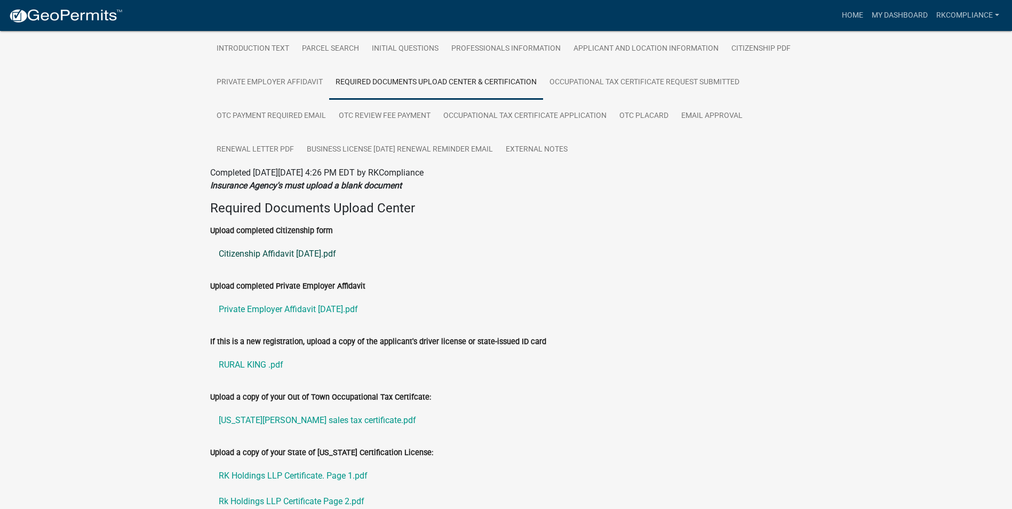
scroll to position [62, 0]
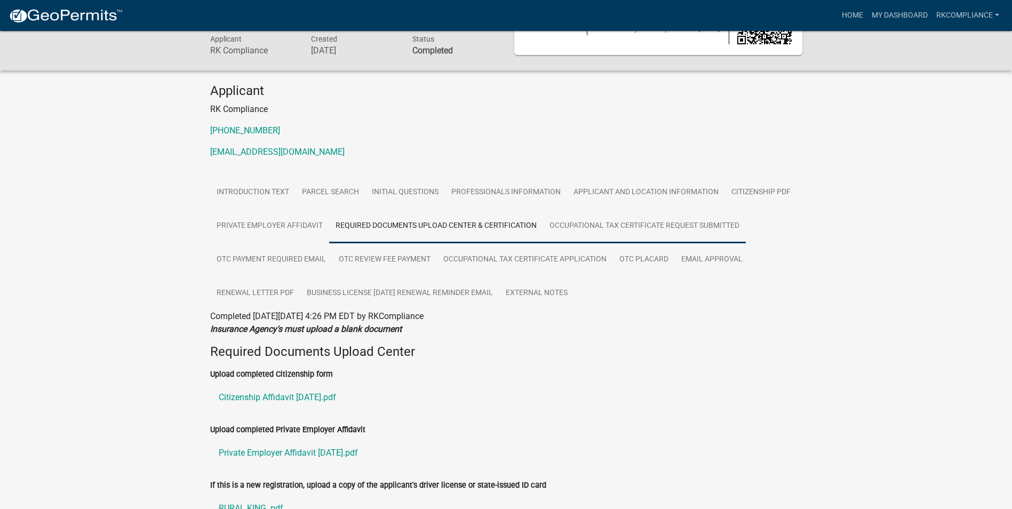
click at [575, 229] on link "Occupational Tax Certificate Request Submitted" at bounding box center [644, 226] width 203 height 34
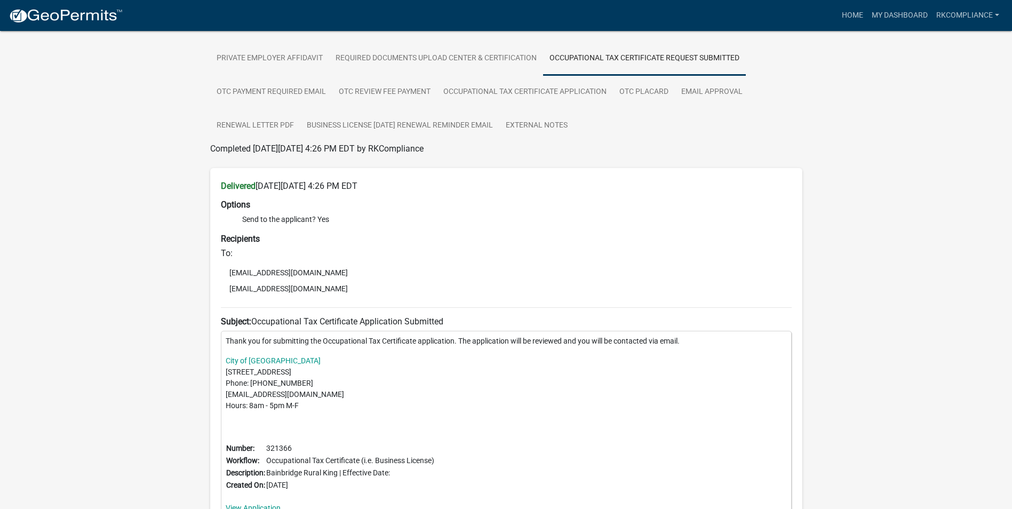
scroll to position [308, 0]
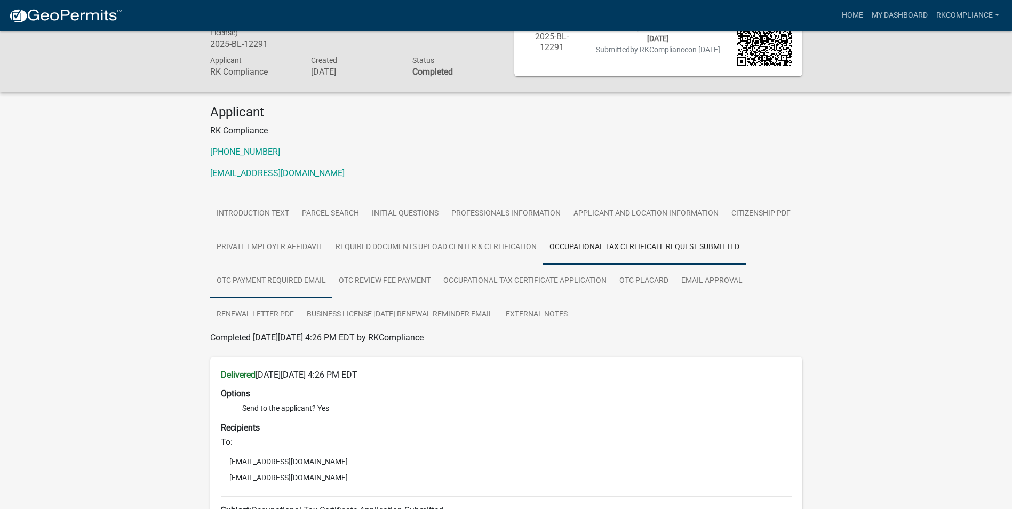
click at [256, 280] on link "OTC Payment Required Email" at bounding box center [271, 281] width 122 height 34
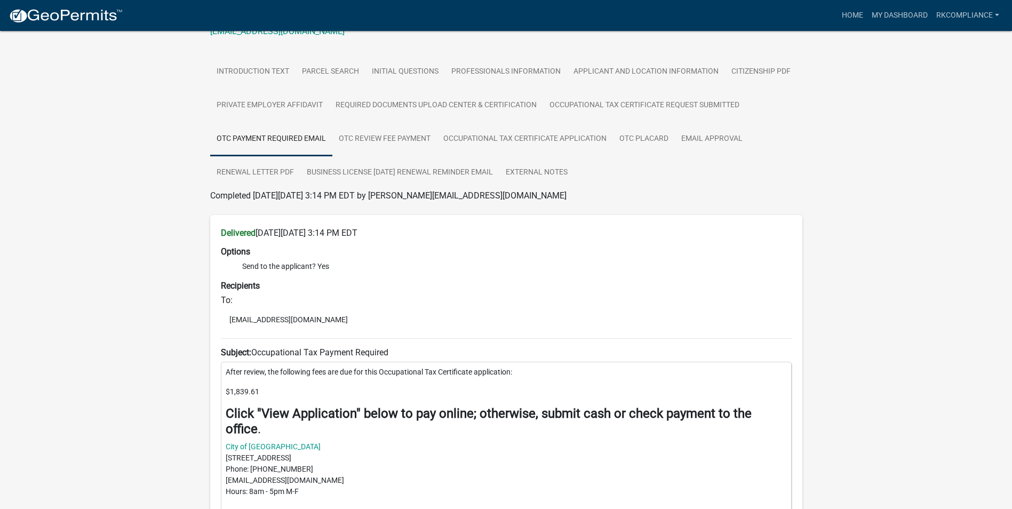
scroll to position [298, 0]
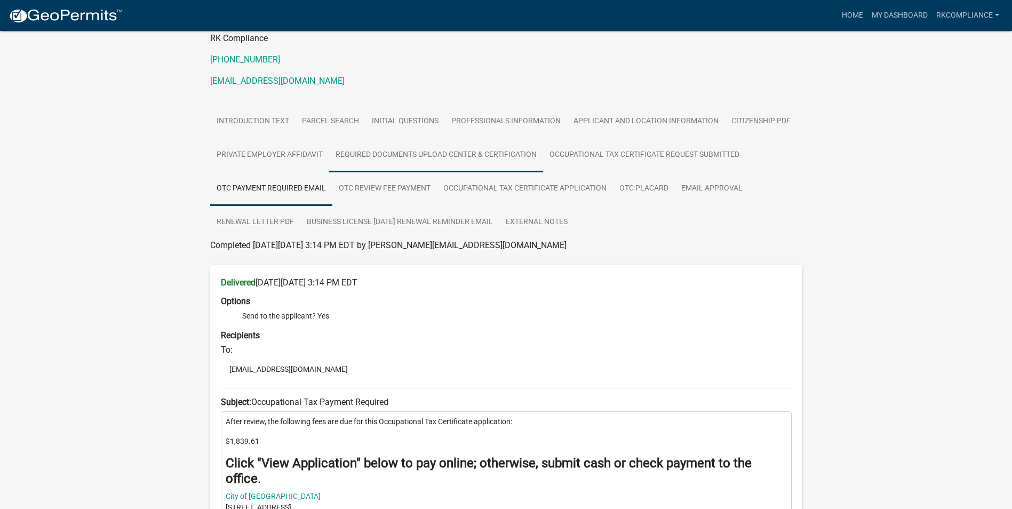
click at [356, 171] on link "Required Documents Upload Center & Certification" at bounding box center [436, 155] width 214 height 34
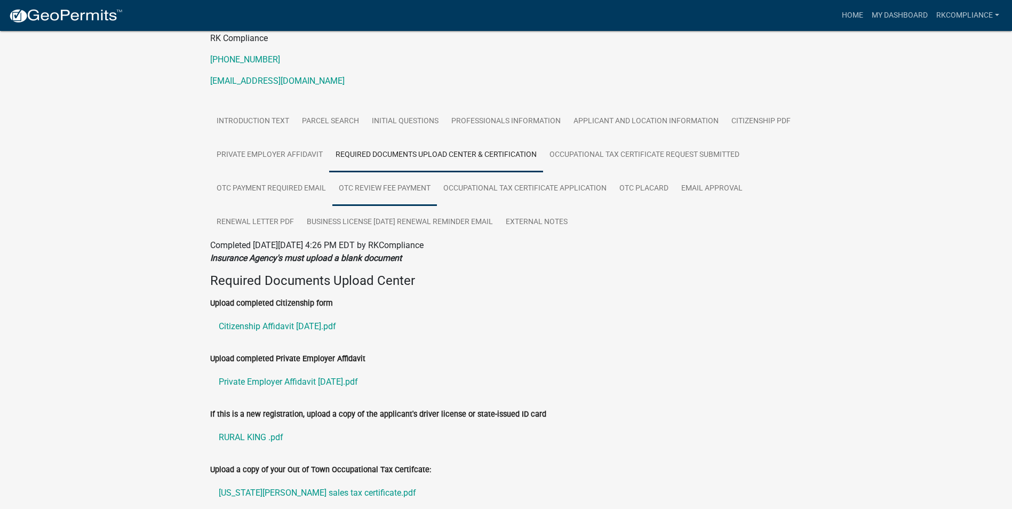
click at [368, 185] on link "OTC Review Fee Payment" at bounding box center [384, 189] width 105 height 34
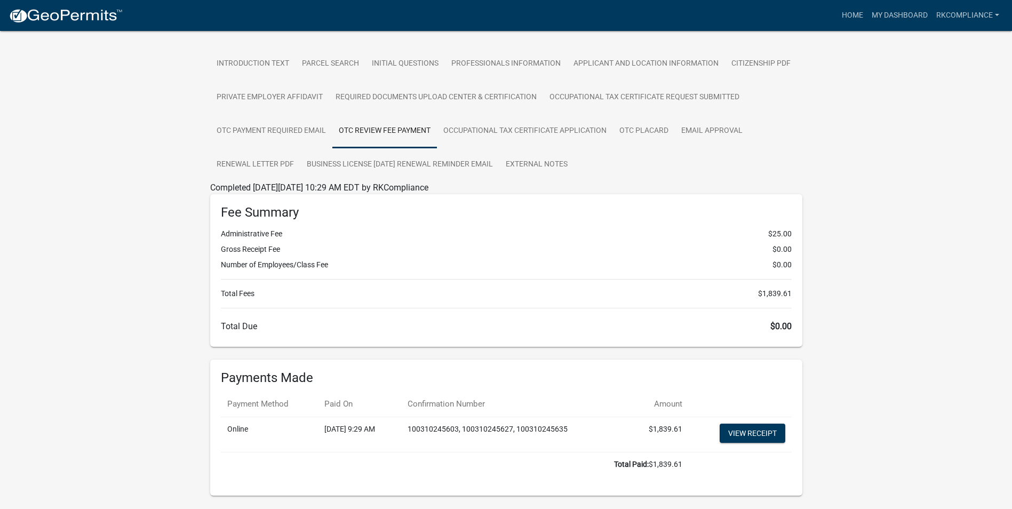
scroll to position [222, 0]
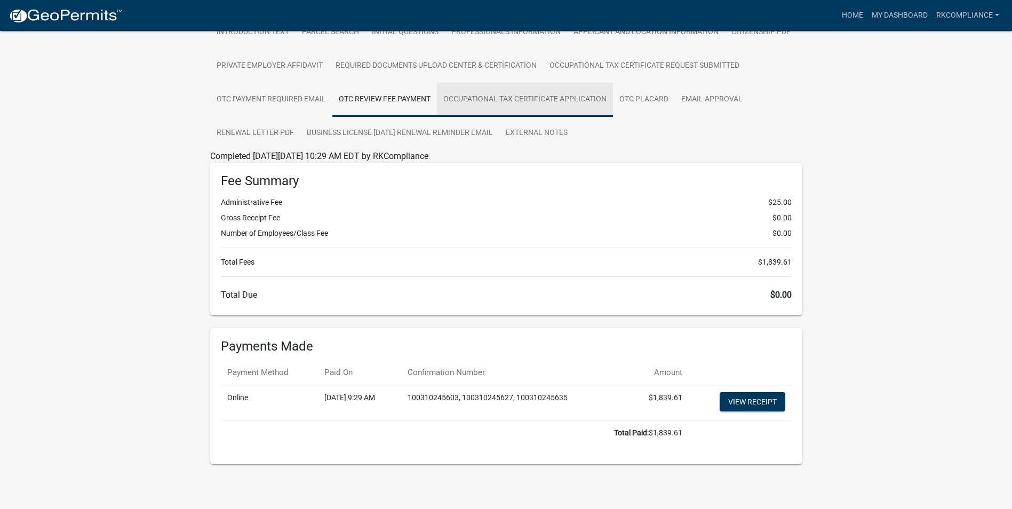
click at [537, 106] on link "Occupational Tax Certificate Application" at bounding box center [525, 100] width 176 height 34
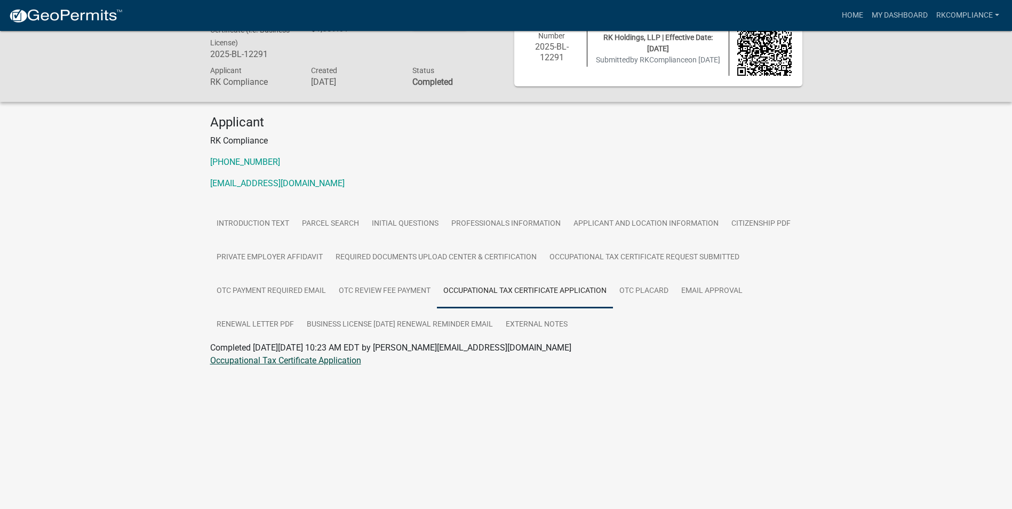
click at [310, 364] on link "Occupational Tax Certificate Application" at bounding box center [285, 360] width 151 height 10
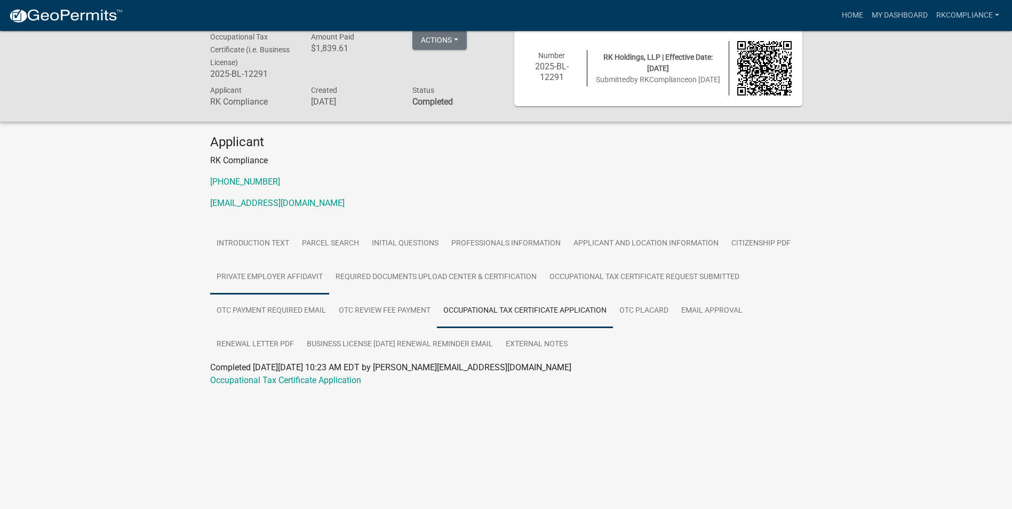
scroll to position [0, 0]
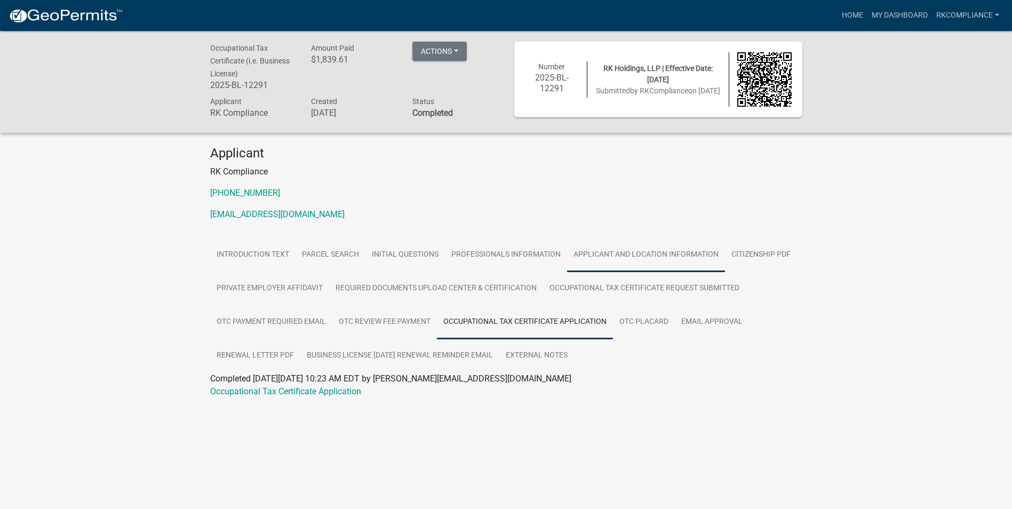
click at [651, 263] on link "Applicant and Location Information" at bounding box center [646, 255] width 158 height 34
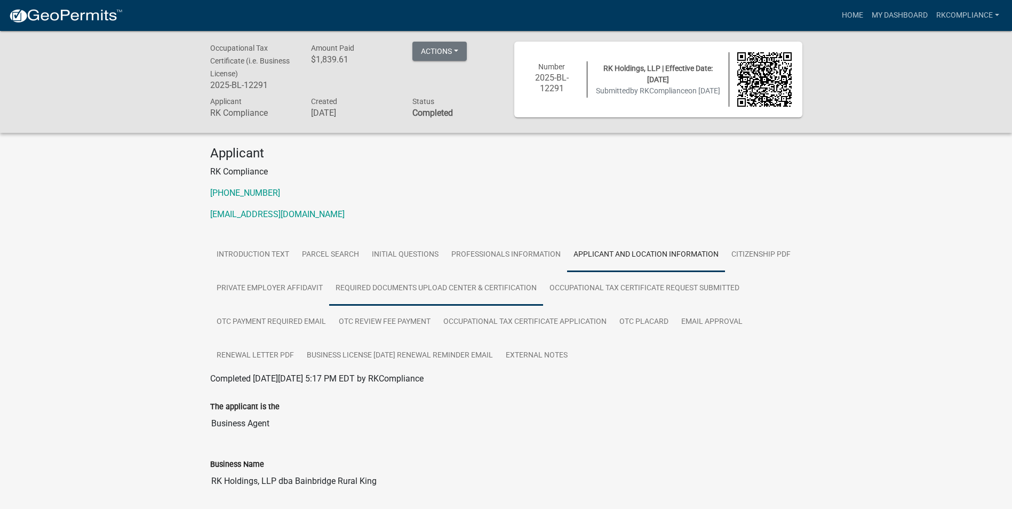
click at [444, 284] on link "Required Documents Upload Center & Certification" at bounding box center [436, 289] width 214 height 34
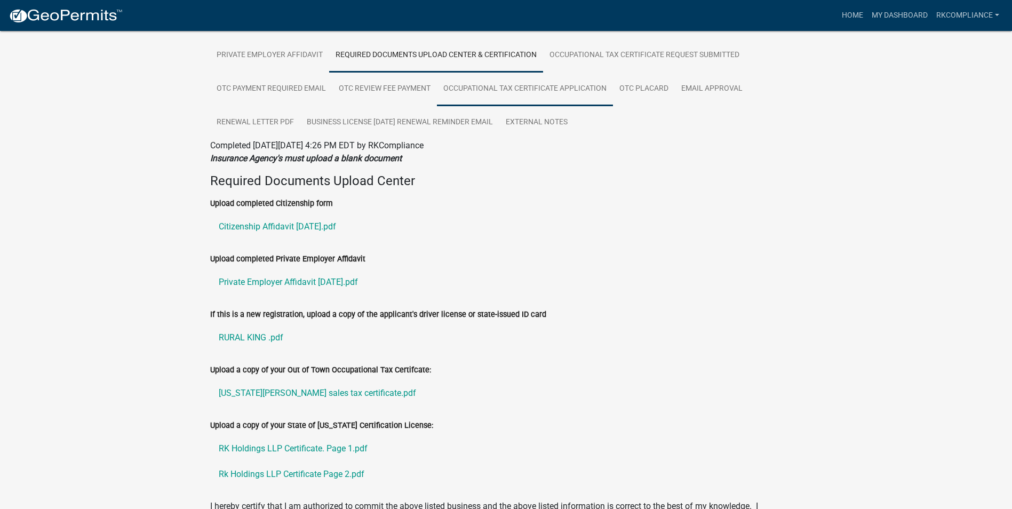
scroll to position [107, 0]
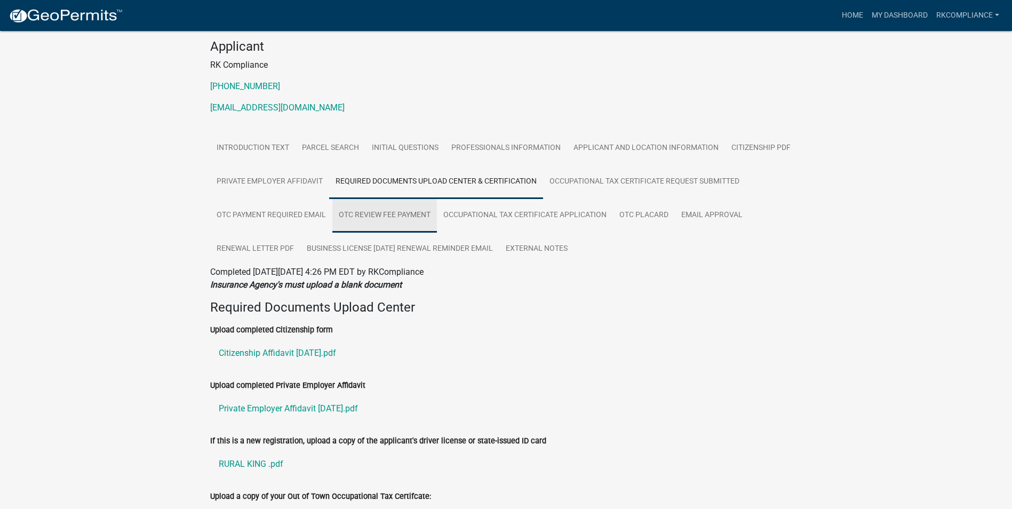
click at [378, 213] on link "OTC Review Fee Payment" at bounding box center [384, 215] width 105 height 34
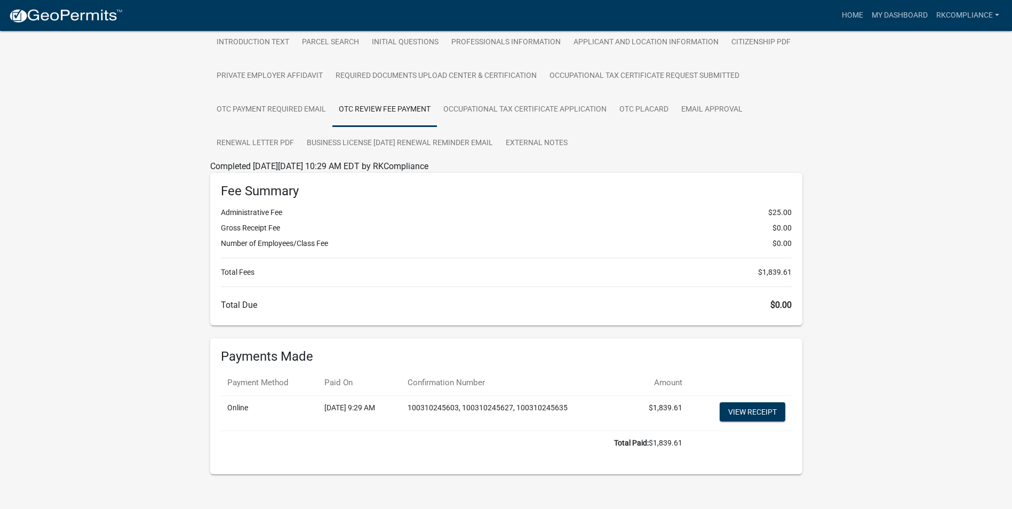
scroll to position [213, 0]
click at [799, 365] on div "Payments Made Payment Method Paid On Confirmation Number Amount Online [DATE] 9…" at bounding box center [506, 405] width 592 height 137
drag, startPoint x: 799, startPoint y: 410, endPoint x: 793, endPoint y: 408, distance: 6.2
click at [799, 410] on div "Payments Made Payment Method Paid On Confirmation Number Amount Online [DATE] 9…" at bounding box center [506, 405] width 592 height 137
click at [380, 209] on li "Administrative Fee $25.00" at bounding box center [506, 211] width 571 height 11
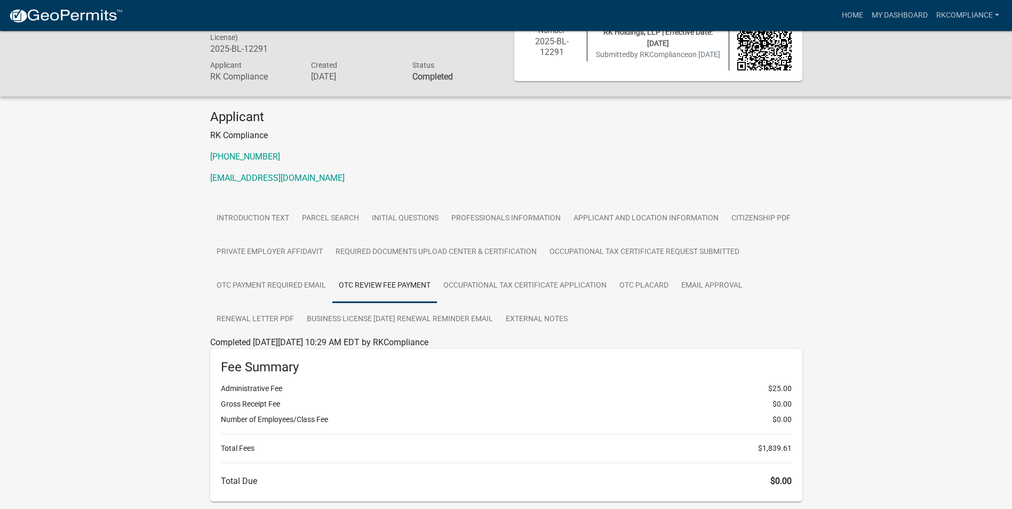
scroll to position [53, 0]
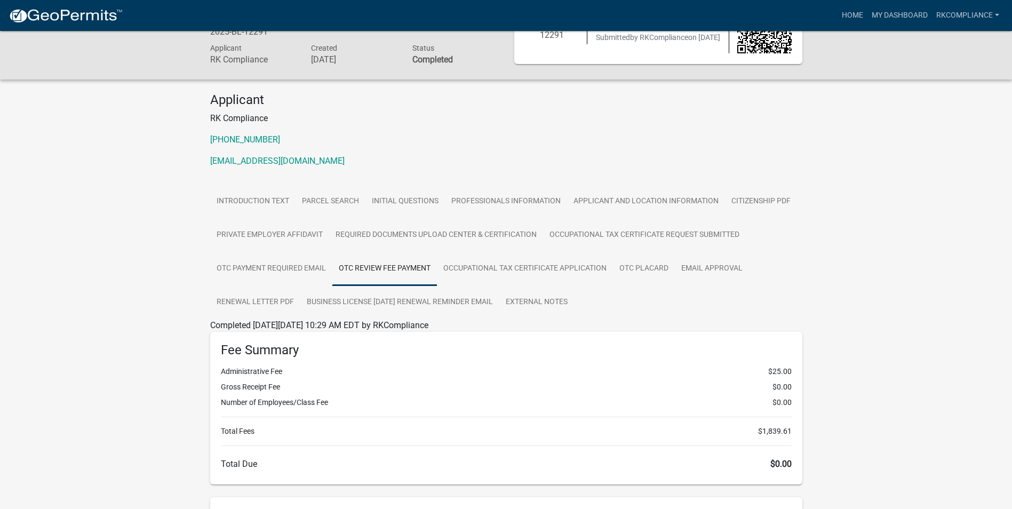
click at [178, 242] on div "Occupational Tax Certificate (i.e. Business License) 2025-BL-12291 Amount Paid …" at bounding box center [506, 322] width 1012 height 688
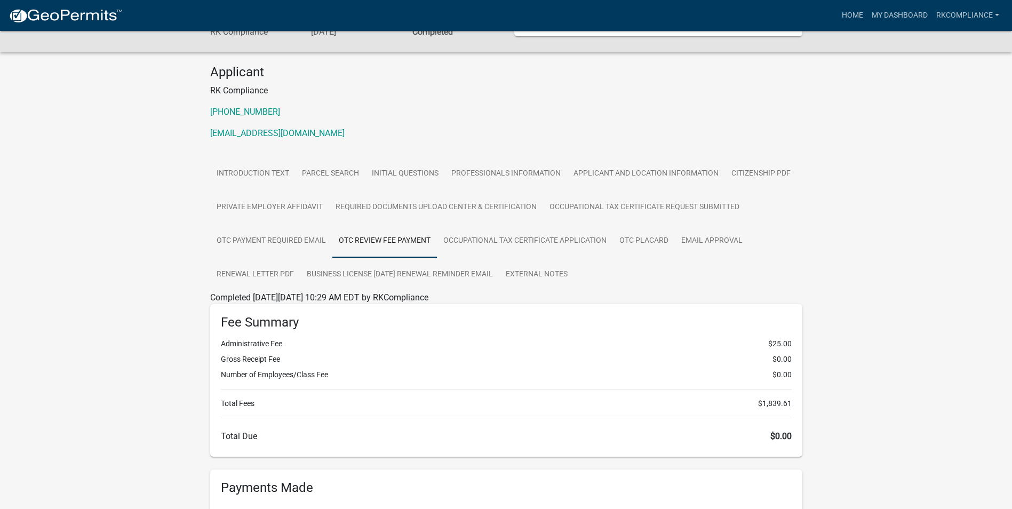
scroll to position [62, 0]
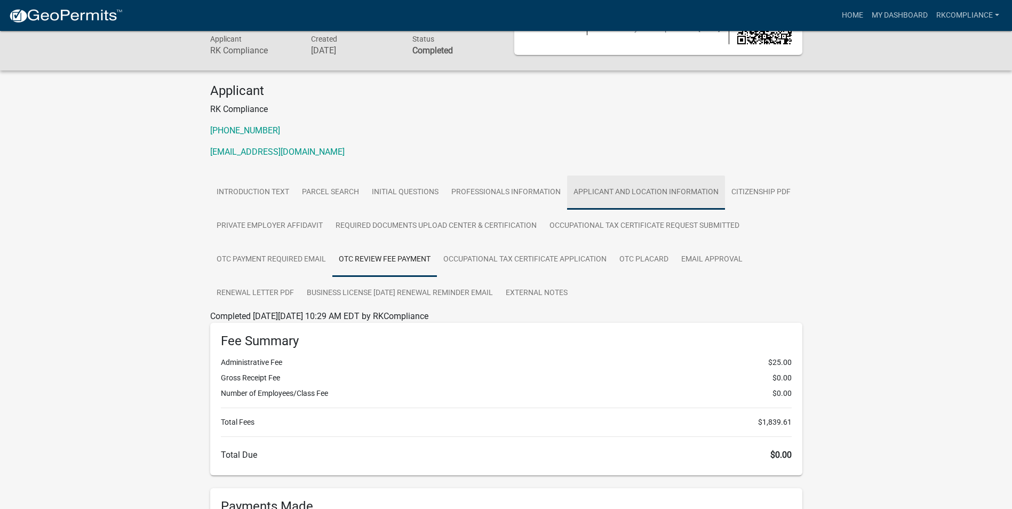
click at [659, 192] on link "Applicant and Location Information" at bounding box center [646, 193] width 158 height 34
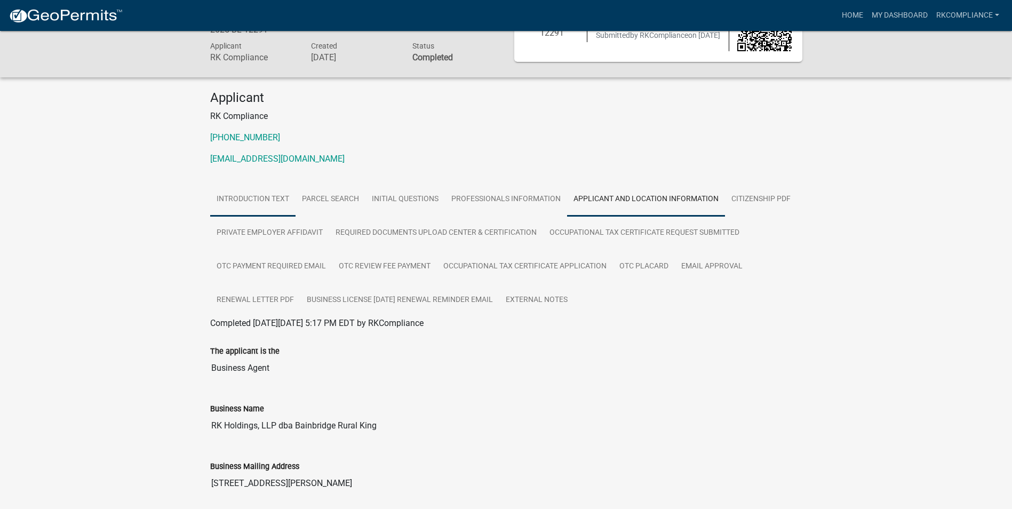
scroll to position [0, 0]
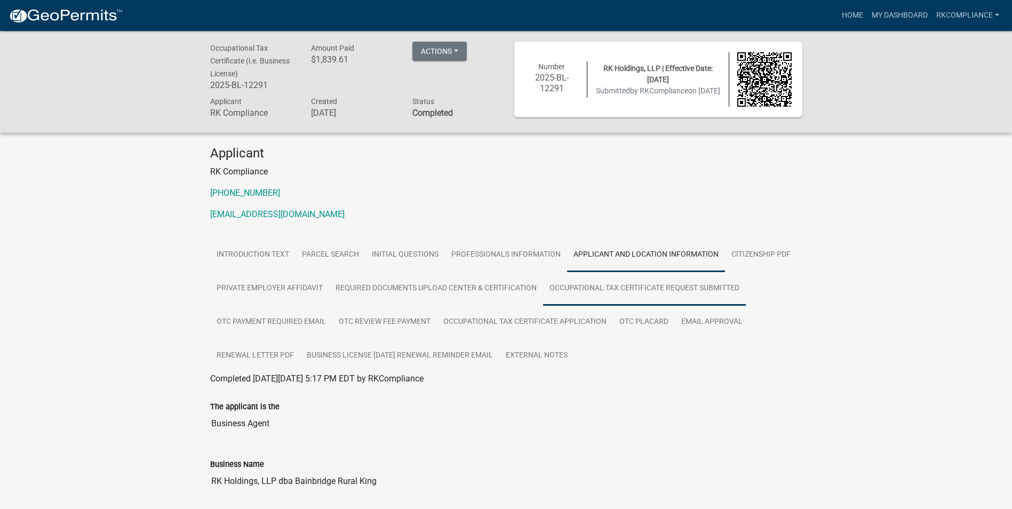
click at [656, 289] on link "Occupational Tax Certificate Request Submitted" at bounding box center [644, 289] width 203 height 34
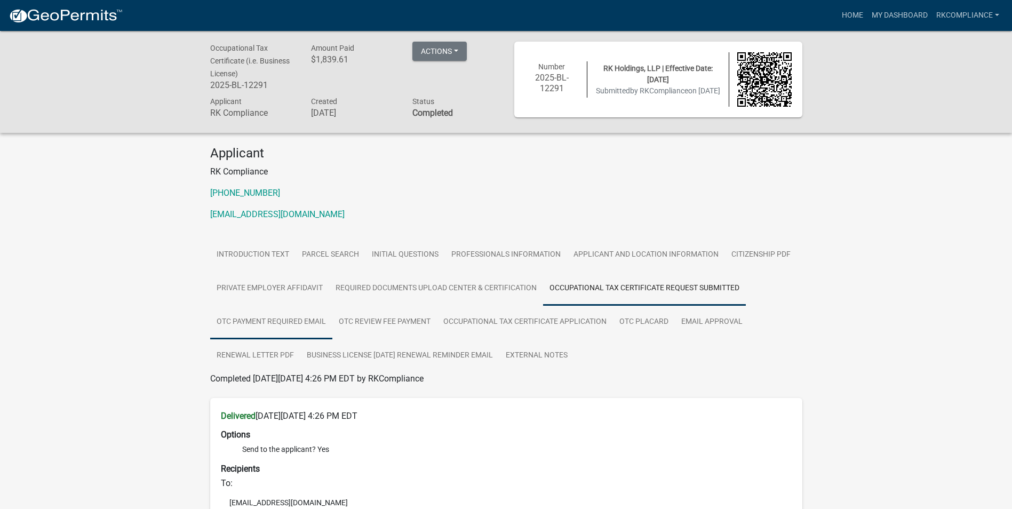
click at [285, 317] on link "OTC Payment Required Email" at bounding box center [271, 322] width 122 height 34
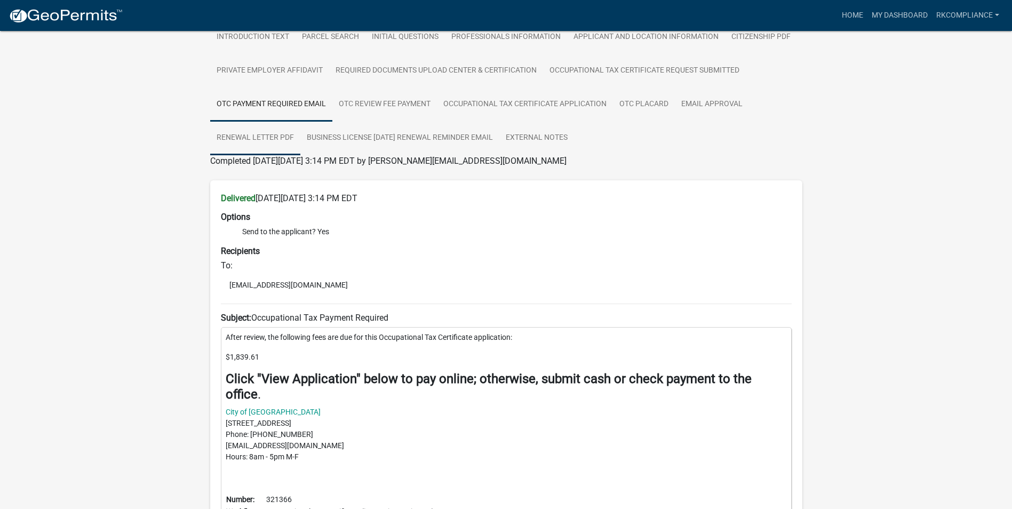
scroll to position [27, 0]
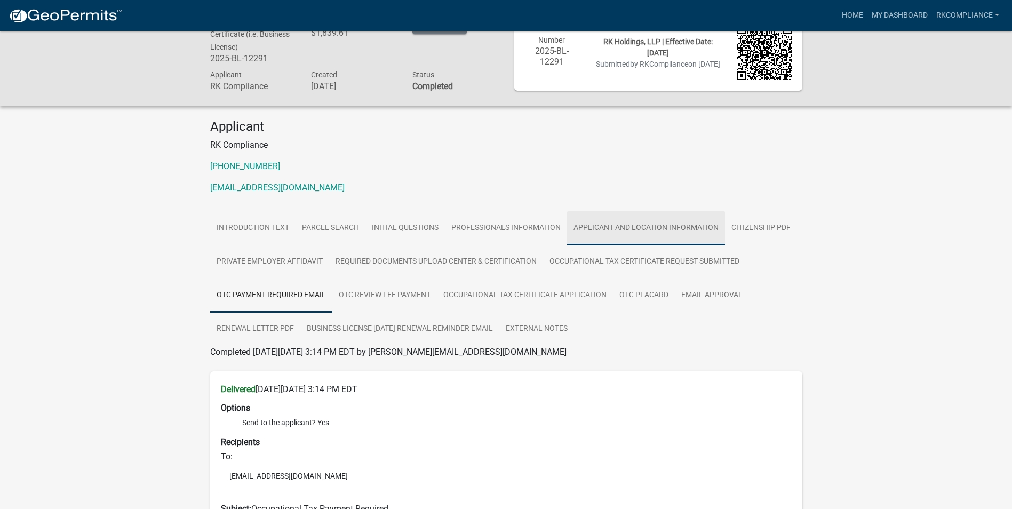
click at [678, 227] on link "Applicant and Location Information" at bounding box center [646, 228] width 158 height 34
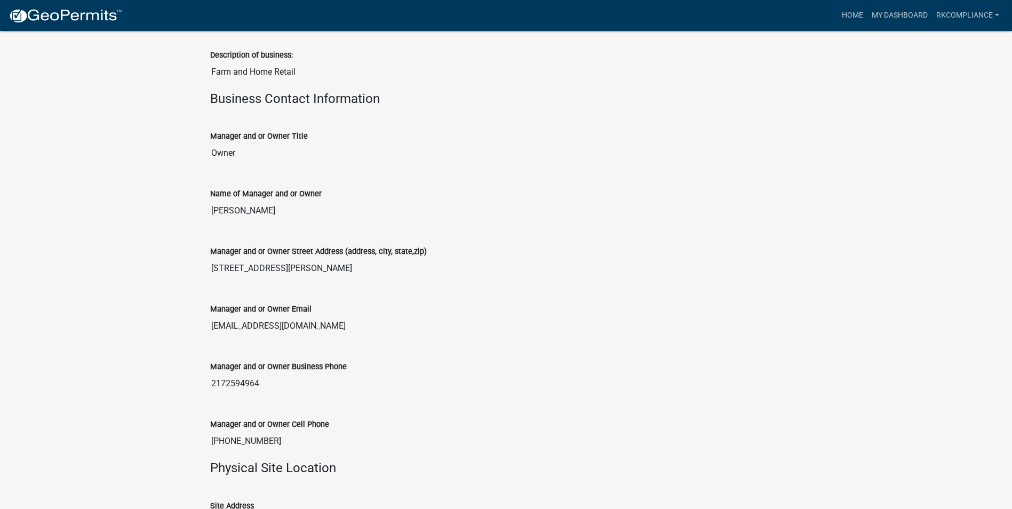
scroll to position [0, 0]
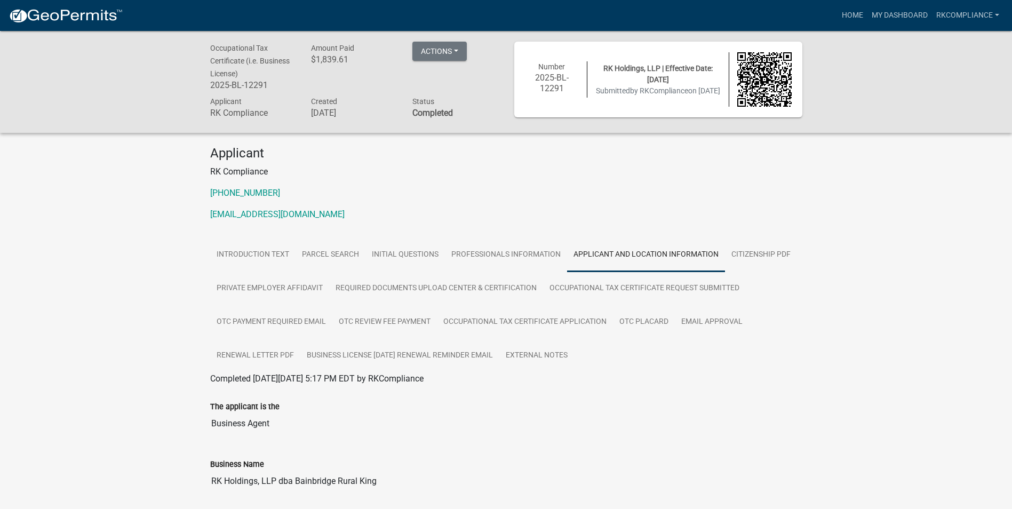
drag, startPoint x: 190, startPoint y: 394, endPoint x: 189, endPoint y: 219, distance: 175.0
click at [374, 319] on link "OTC Review Fee Payment" at bounding box center [384, 322] width 105 height 34
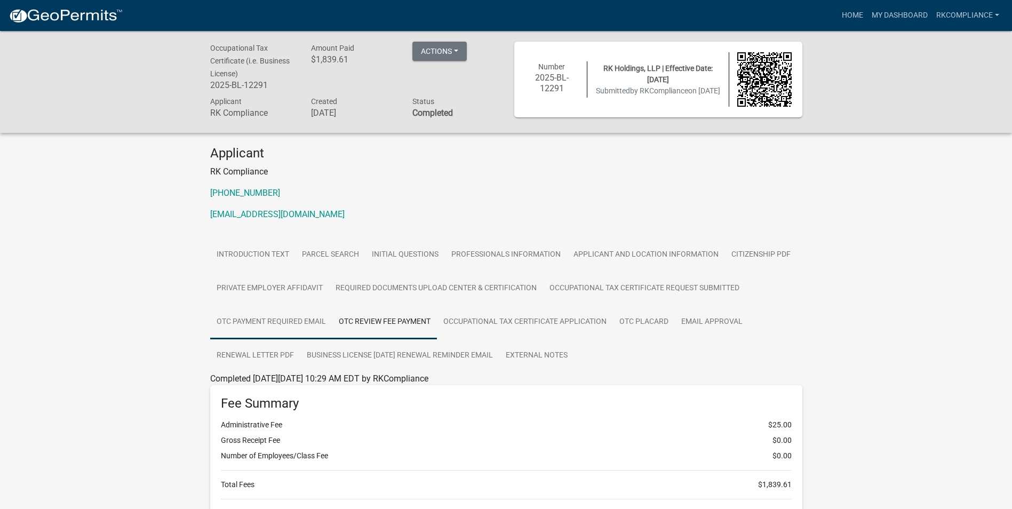
click at [260, 319] on link "OTC Payment Required Email" at bounding box center [271, 322] width 122 height 34
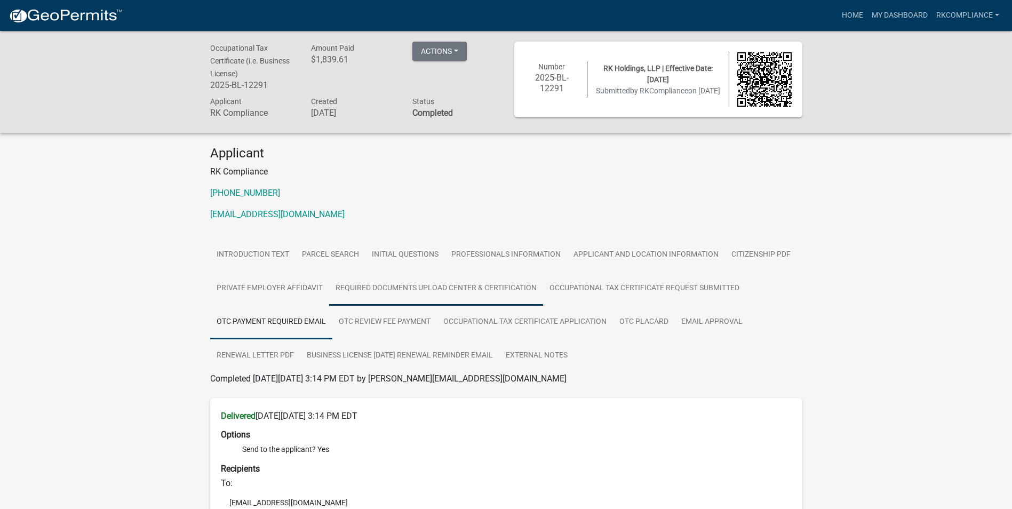
click at [393, 277] on link "Required Documents Upload Center & Certification" at bounding box center [436, 289] width 214 height 34
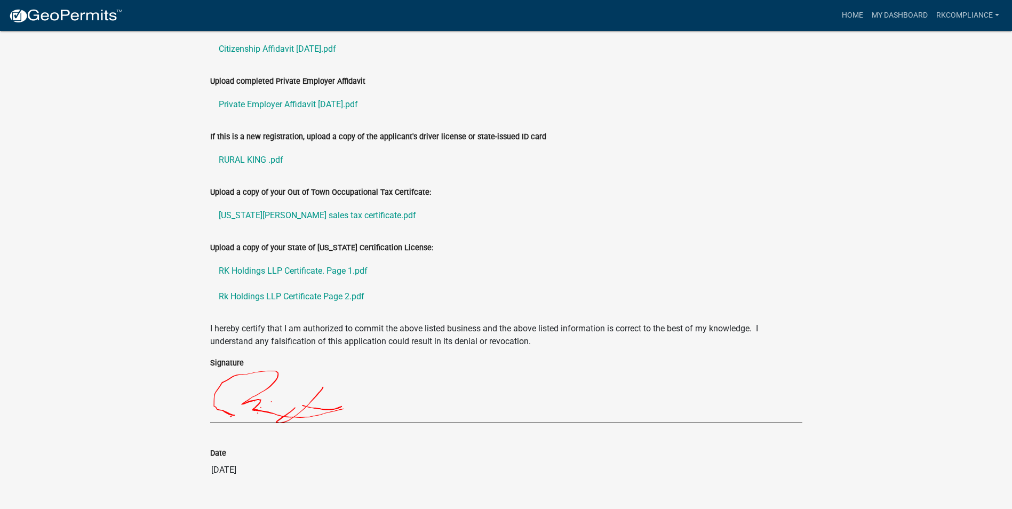
scroll to position [436, 0]
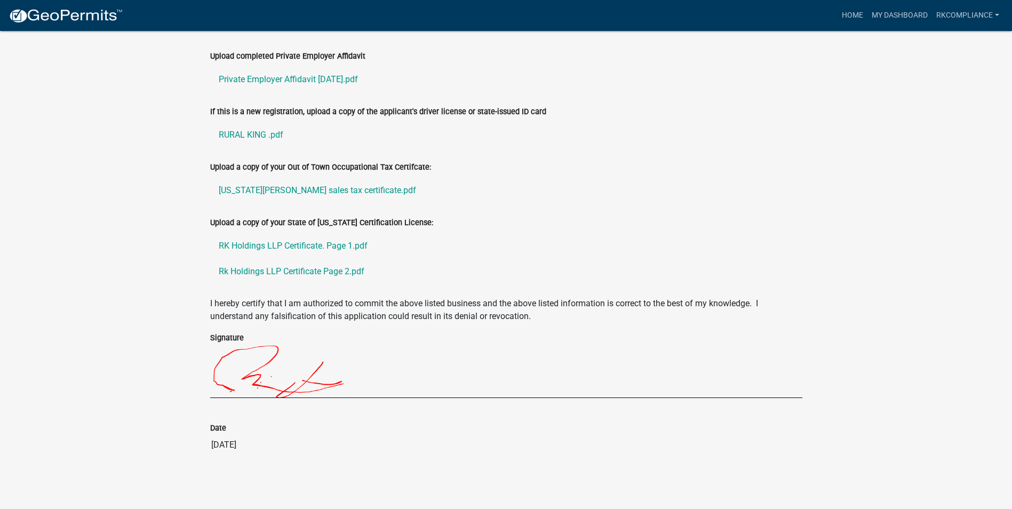
click at [228, 386] on img at bounding box center [414, 370] width 409 height 53
click at [249, 383] on img at bounding box center [414, 370] width 409 height 53
click at [259, 379] on img at bounding box center [414, 370] width 409 height 53
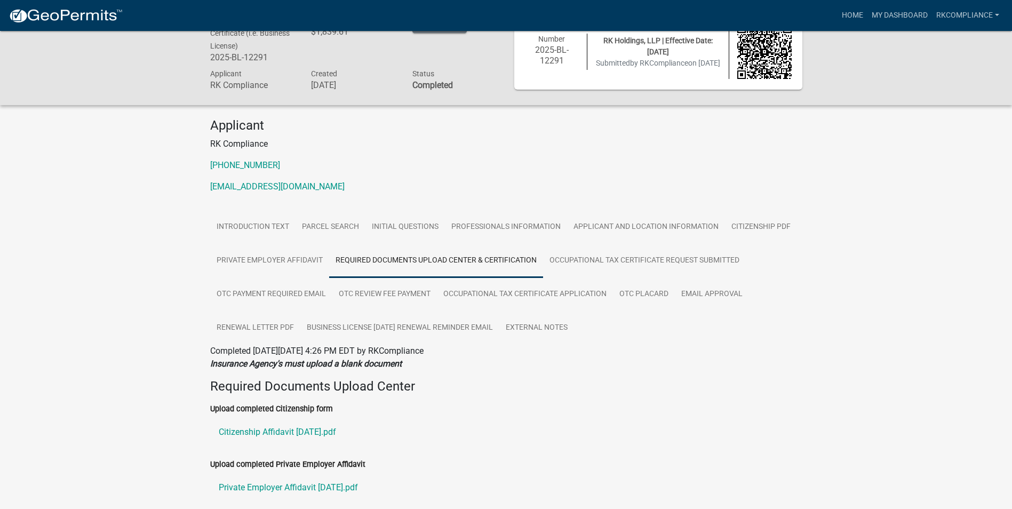
scroll to position [0, 0]
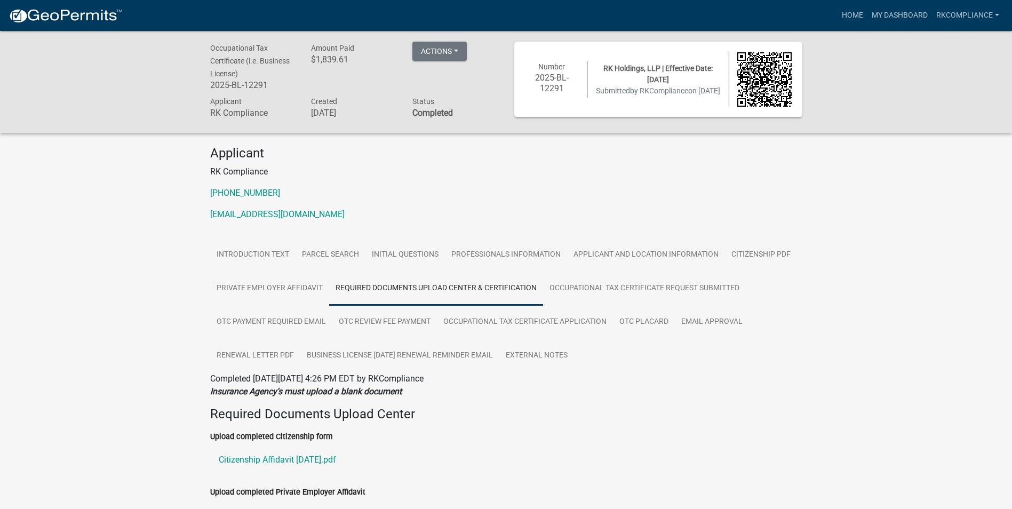
click at [114, 312] on div "Occupational Tax Certificate (i.e. Business License) 2025-BL-12291 Amount Paid …" at bounding box center [506, 481] width 1012 height 901
click at [466, 98] on div "Status Completed" at bounding box center [454, 108] width 101 height 27
click at [789, 94] on img at bounding box center [764, 79] width 54 height 54
click at [788, 93] on img at bounding box center [764, 79] width 54 height 54
click at [116, 316] on div "Occupational Tax Certificate (i.e. Business License) 2025-BL-12291 Amount Paid …" at bounding box center [506, 481] width 1012 height 901
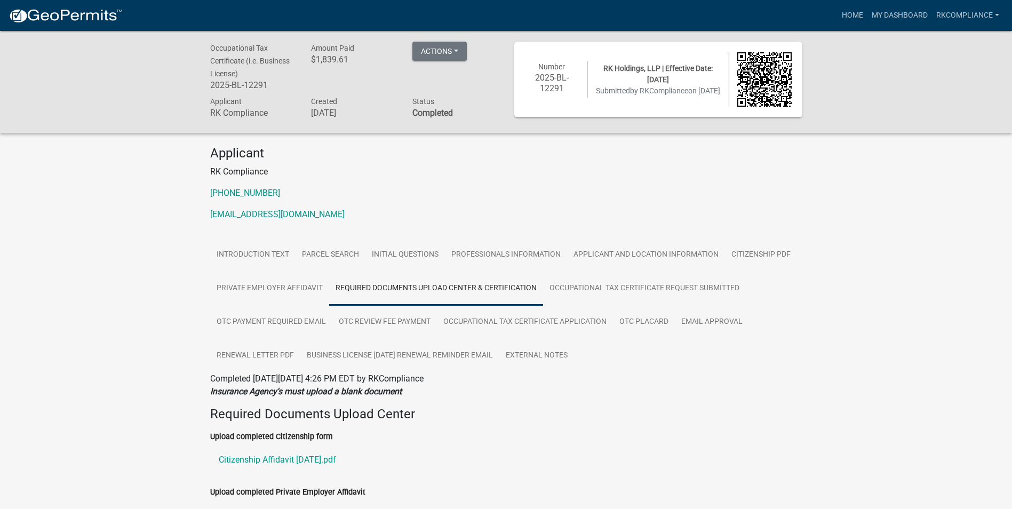
click at [129, 272] on div "Occupational Tax Certificate (i.e. Business License) 2025-BL-12291 Amount Paid …" at bounding box center [506, 481] width 1012 height 901
click at [153, 353] on div "Occupational Tax Certificate (i.e. Business License) 2025-BL-12291 Amount Paid …" at bounding box center [506, 481] width 1012 height 901
click at [151, 233] on div "Occupational Tax Certificate (i.e. Business License) 2025-BL-12291 Amount Paid …" at bounding box center [506, 481] width 1012 height 901
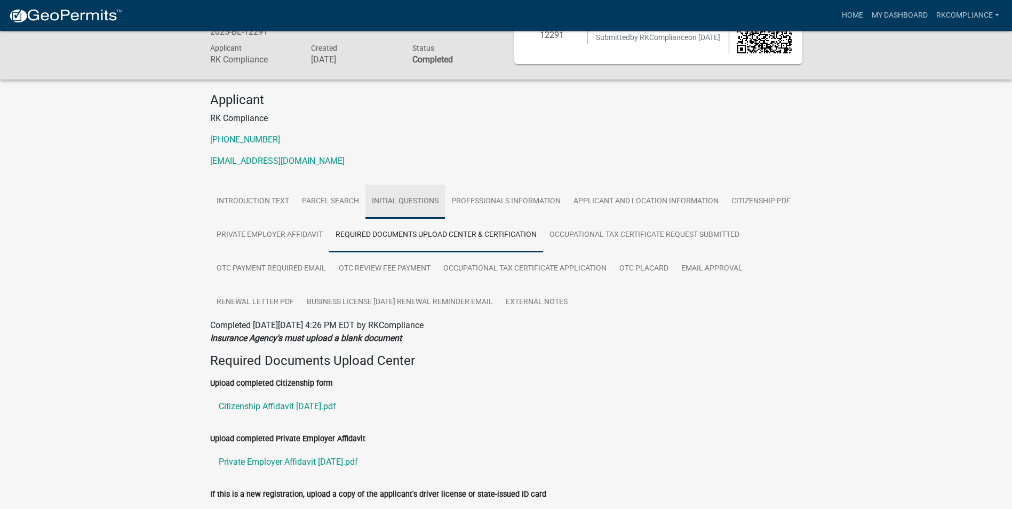
click at [413, 207] on link "Initial Questions" at bounding box center [404, 202] width 79 height 34
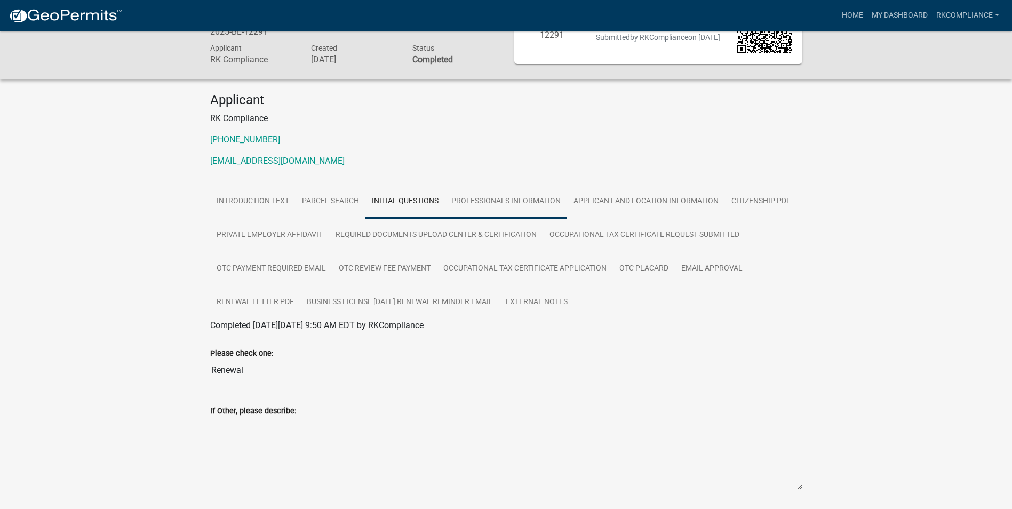
click at [507, 208] on link "Professionals Information" at bounding box center [506, 202] width 122 height 34
